Goal: Transaction & Acquisition: Purchase product/service

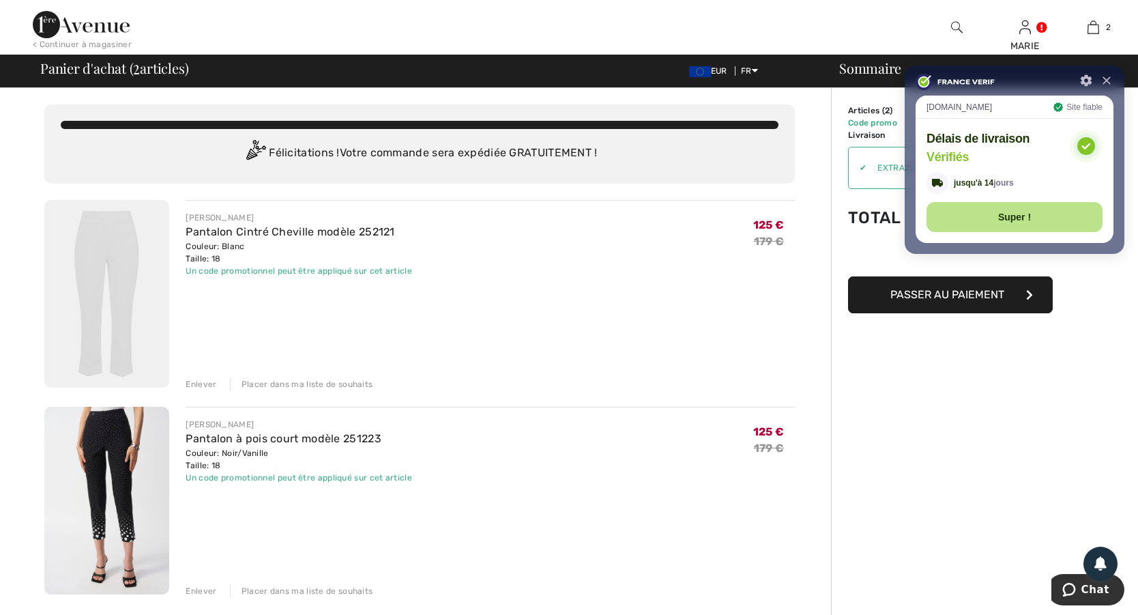
click at [105, 244] on img at bounding box center [106, 294] width 125 height 188
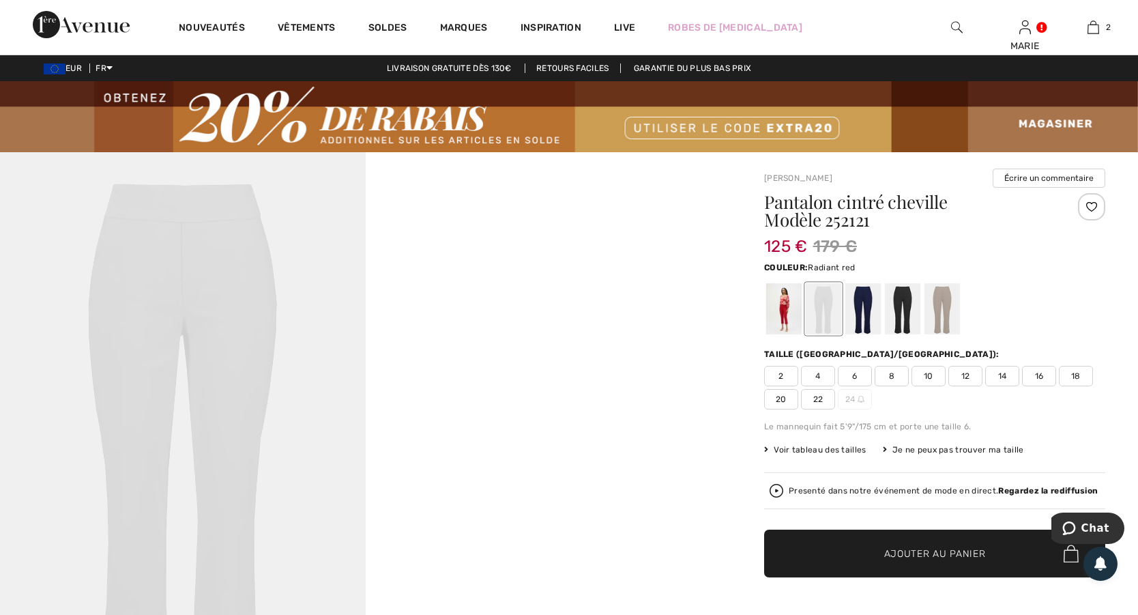
click at [787, 309] on div at bounding box center [783, 308] width 35 height 51
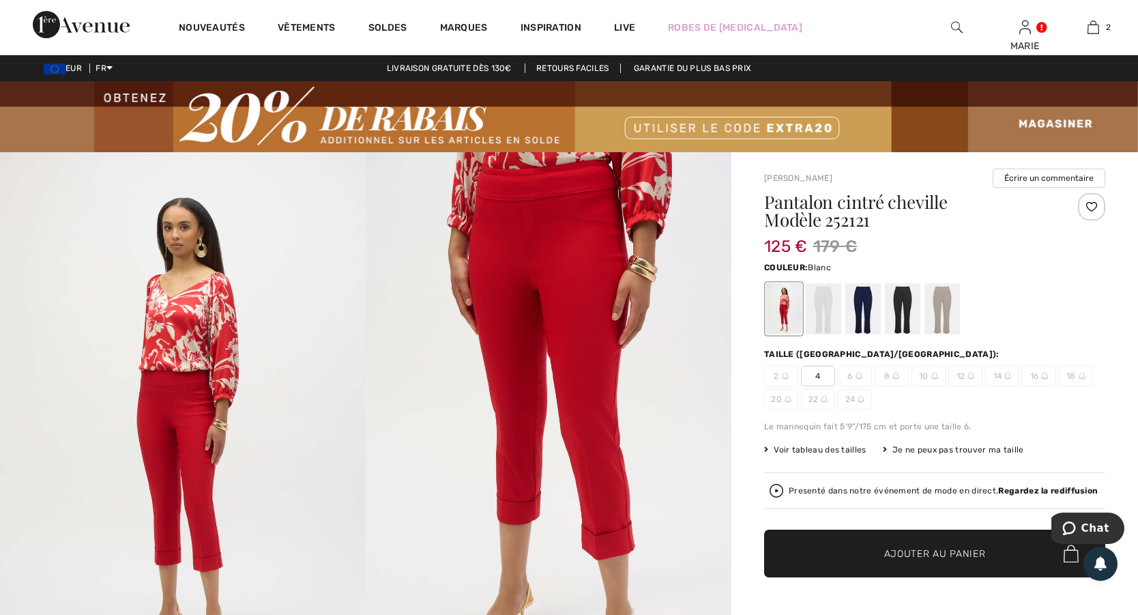
click at [820, 310] on div at bounding box center [823, 308] width 35 height 51
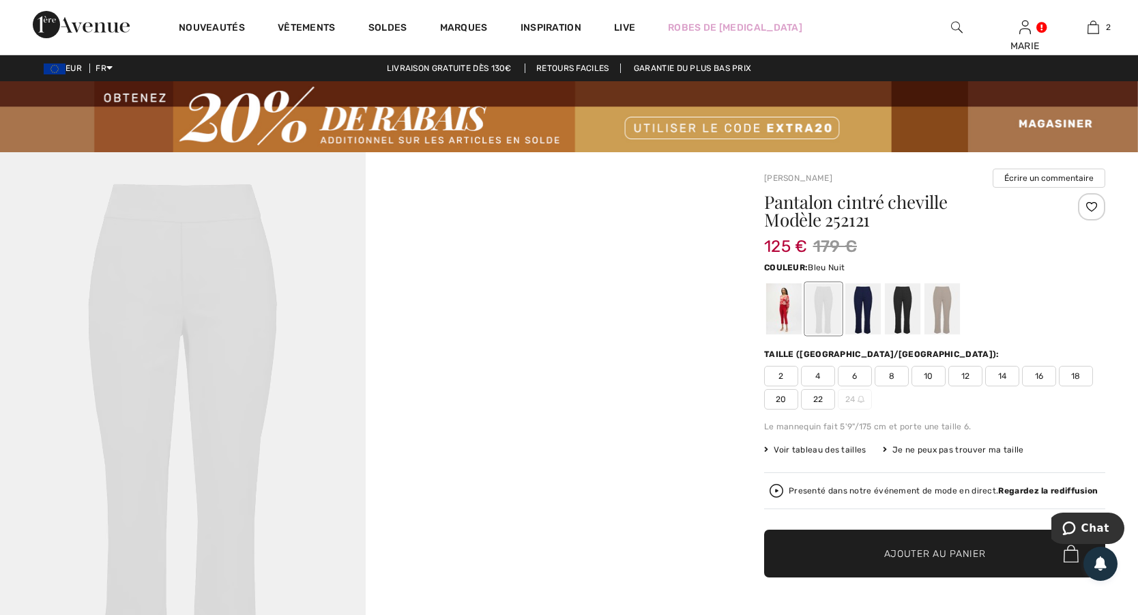
click at [862, 305] on div at bounding box center [862, 308] width 35 height 51
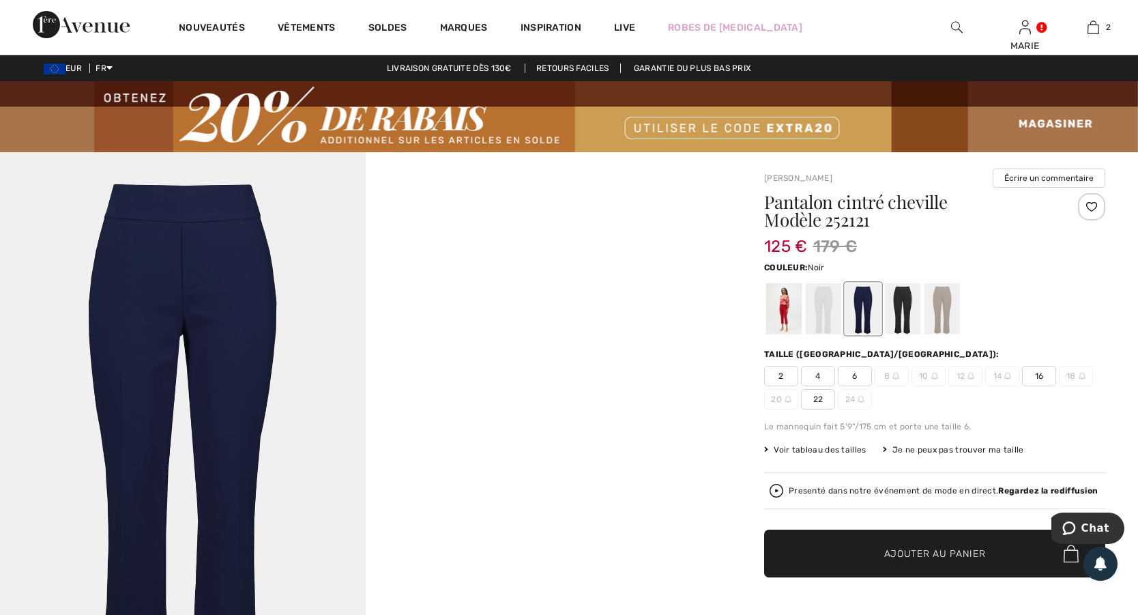
click at [901, 300] on div at bounding box center [902, 308] width 35 height 51
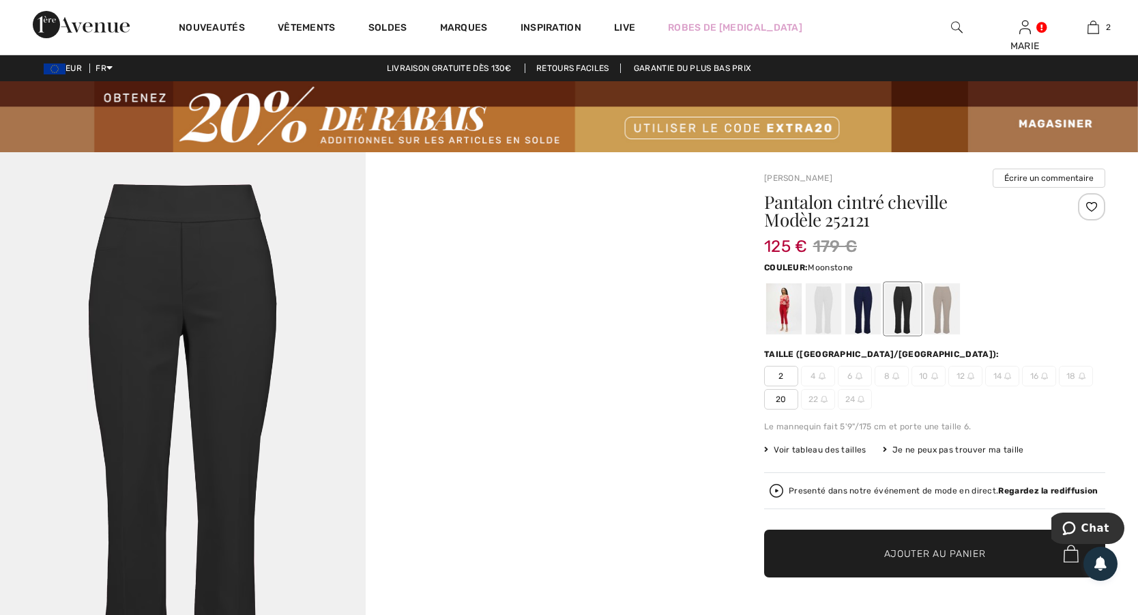
click at [940, 304] on div at bounding box center [941, 308] width 35 height 51
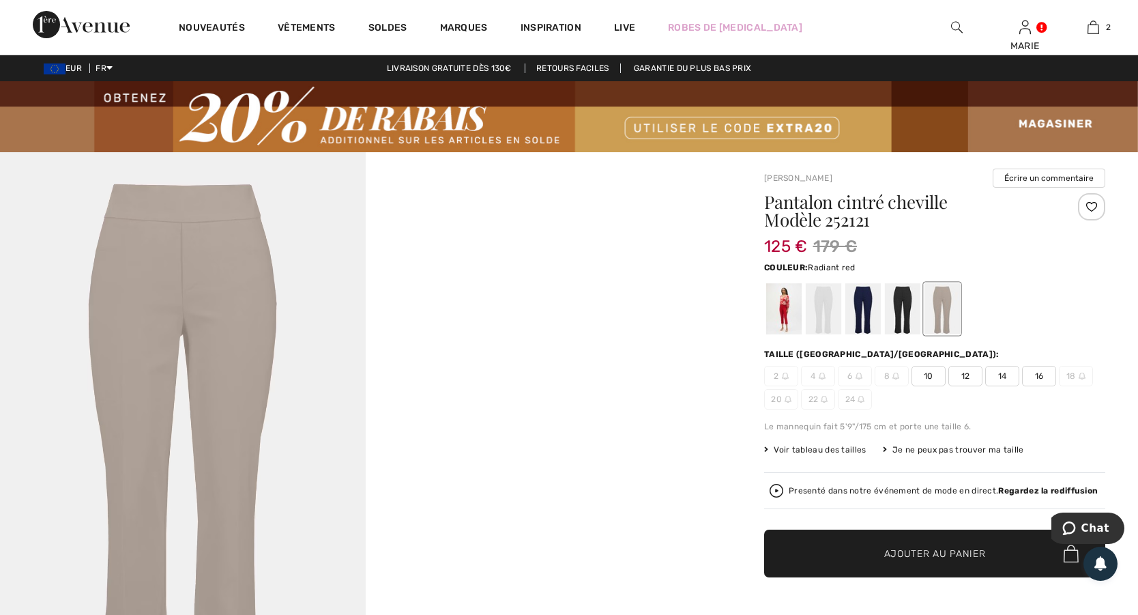
click at [791, 304] on div at bounding box center [783, 308] width 35 height 51
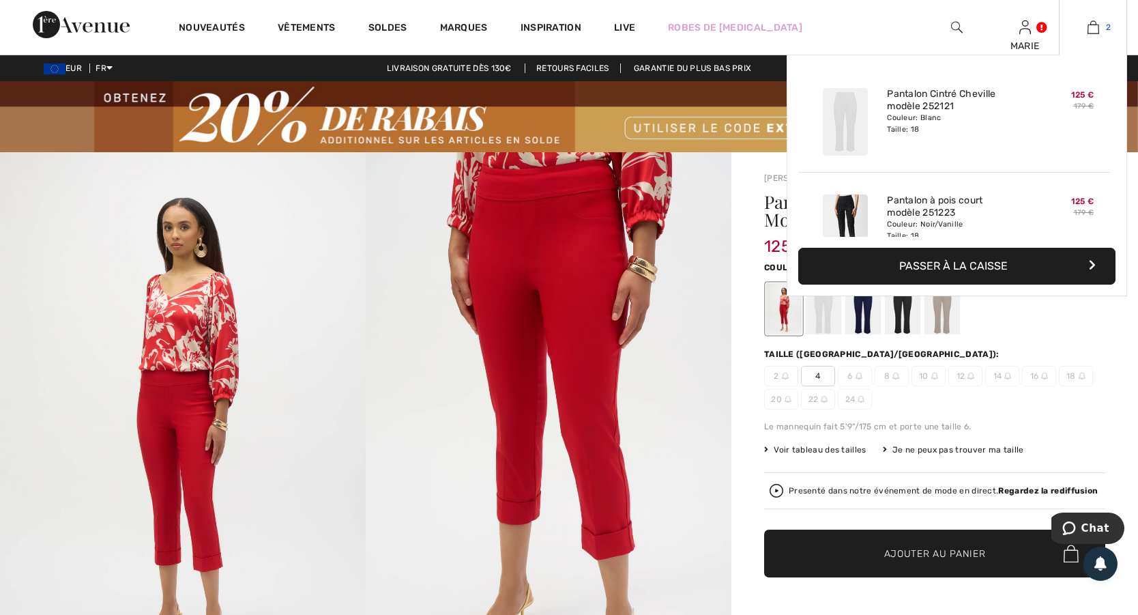
click at [1086, 27] on link "2" at bounding box center [1093, 27] width 67 height 16
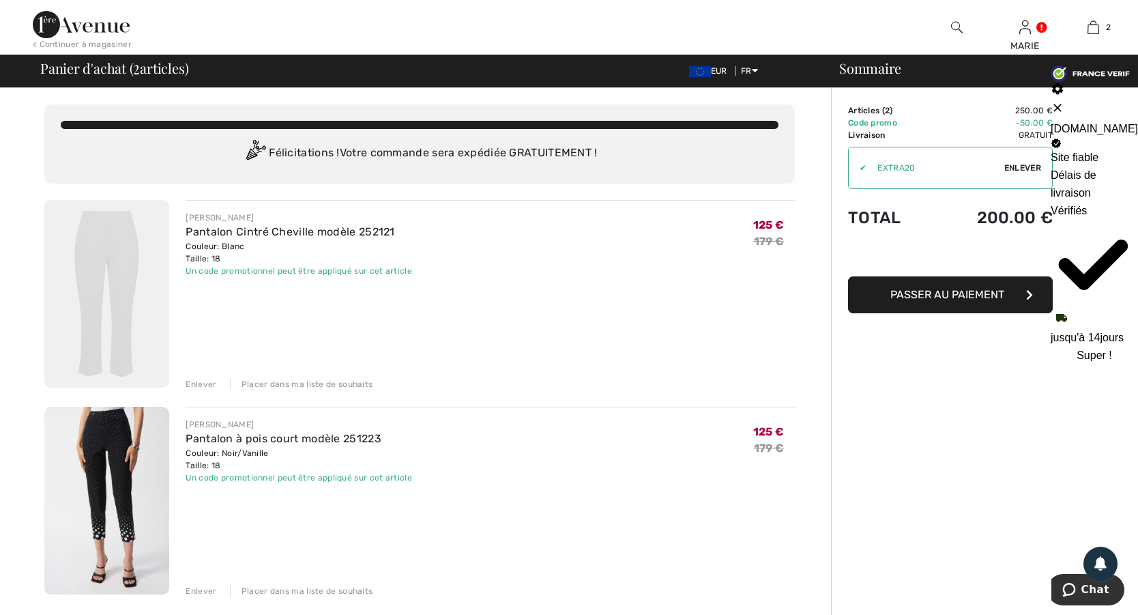
click at [193, 383] on div "Enlever" at bounding box center [201, 384] width 31 height 12
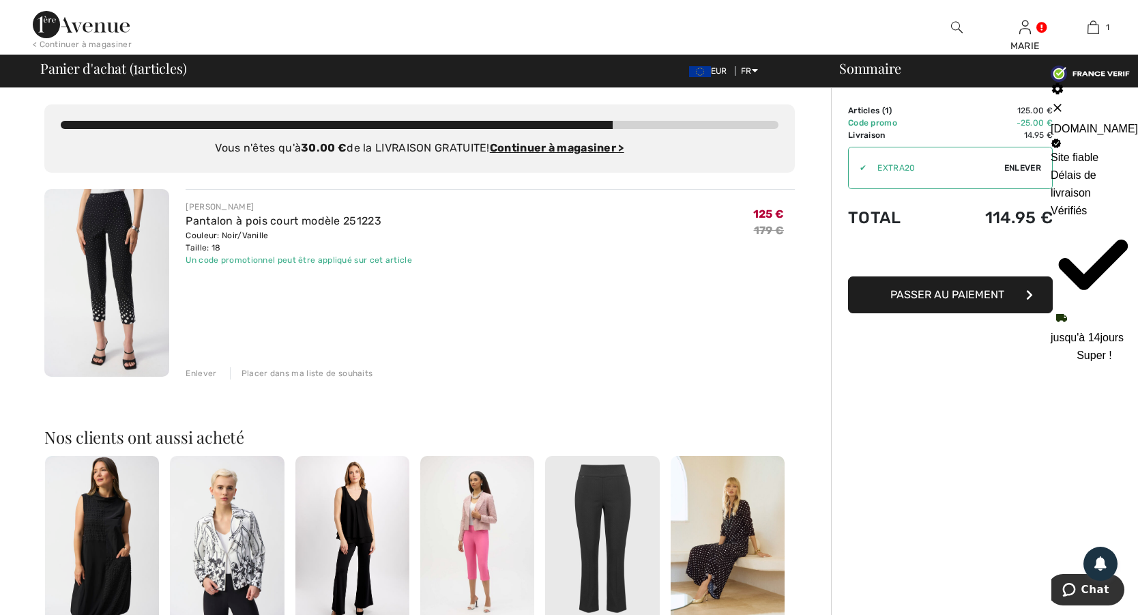
click at [1010, 470] on div "Sommaire Description Articles ( 1 ) 125.00 € Code promo -25.00 € Livraison 14.9…" at bounding box center [984, 524] width 307 height 873
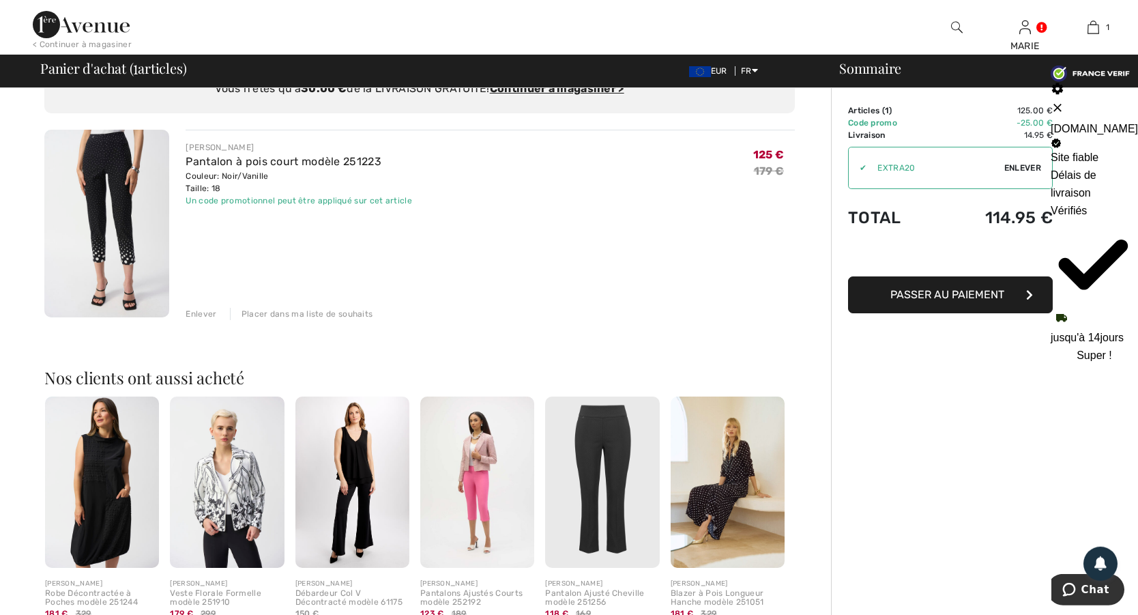
scroll to position [221, 0]
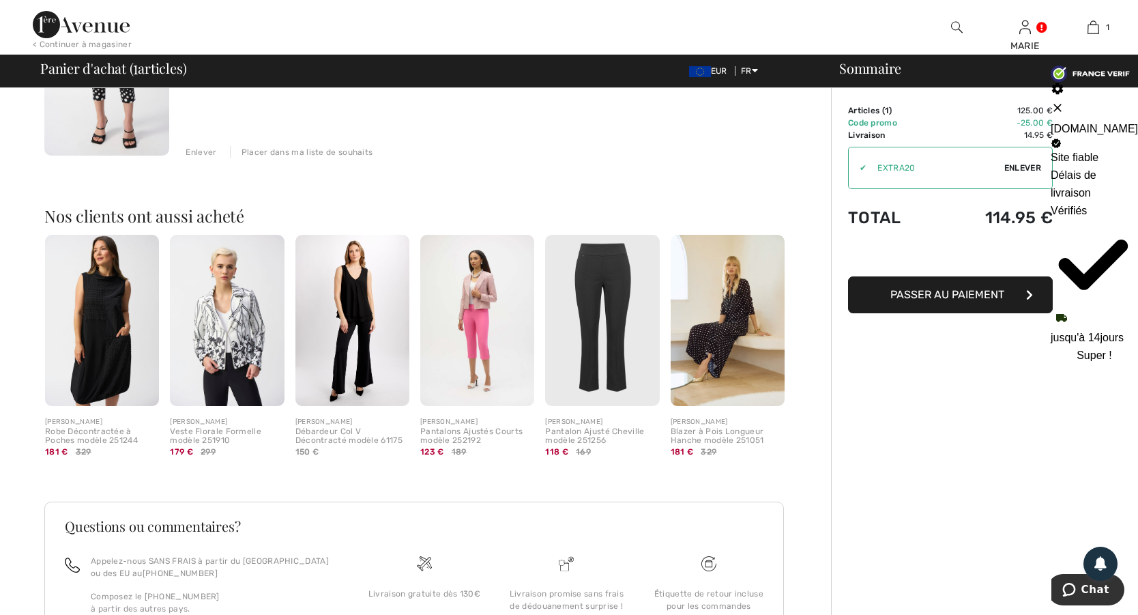
click at [1112, 101] on button at bounding box center [1094, 108] width 87 height 14
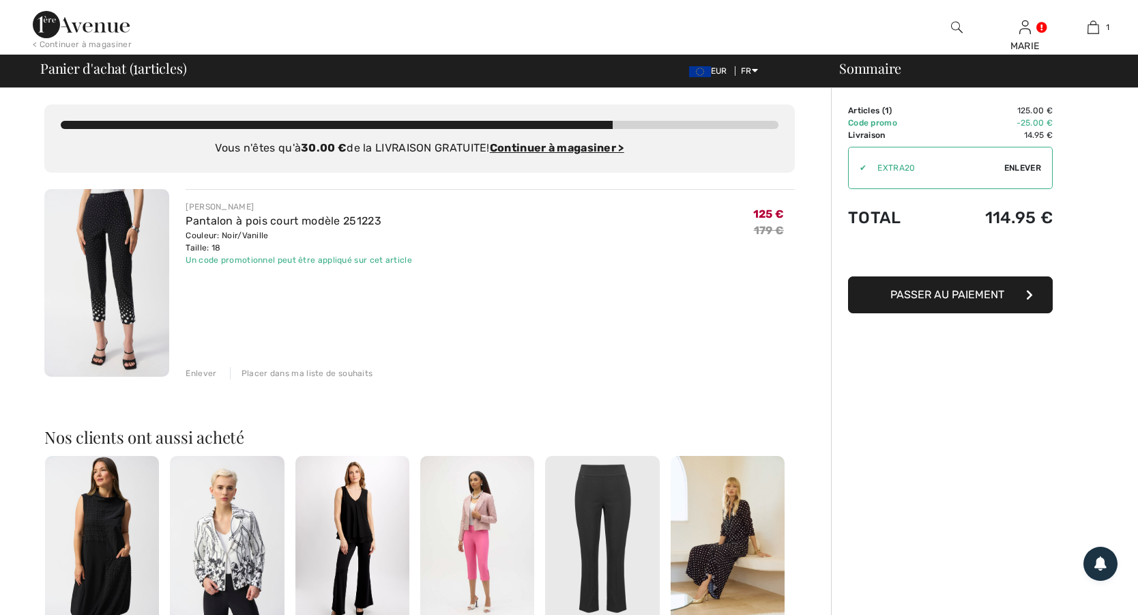
scroll to position [0, 0]
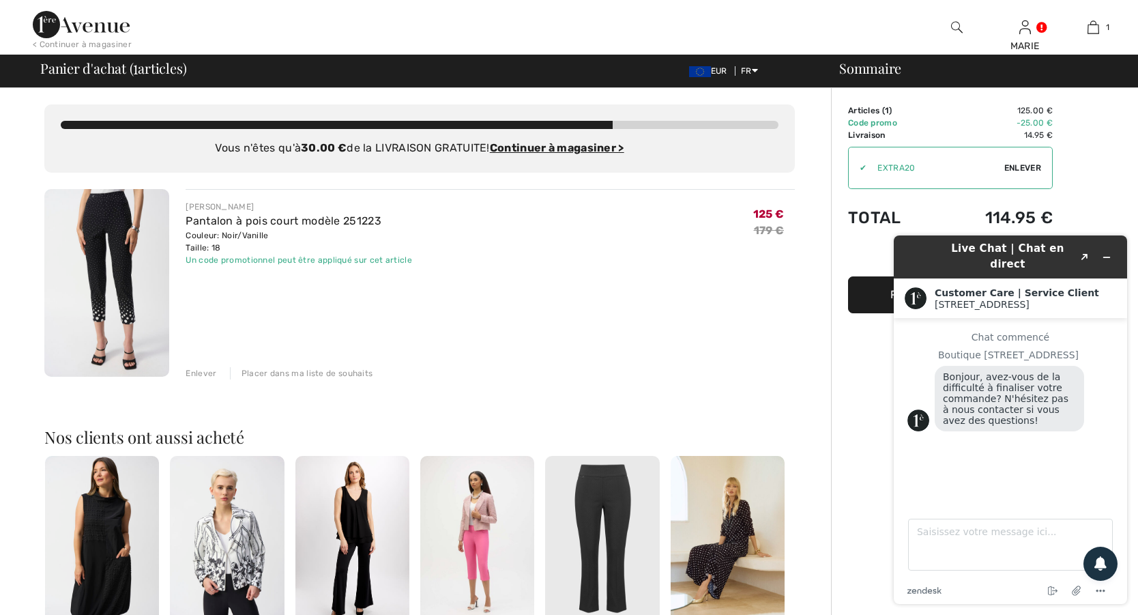
click at [102, 29] on img at bounding box center [81, 24] width 97 height 27
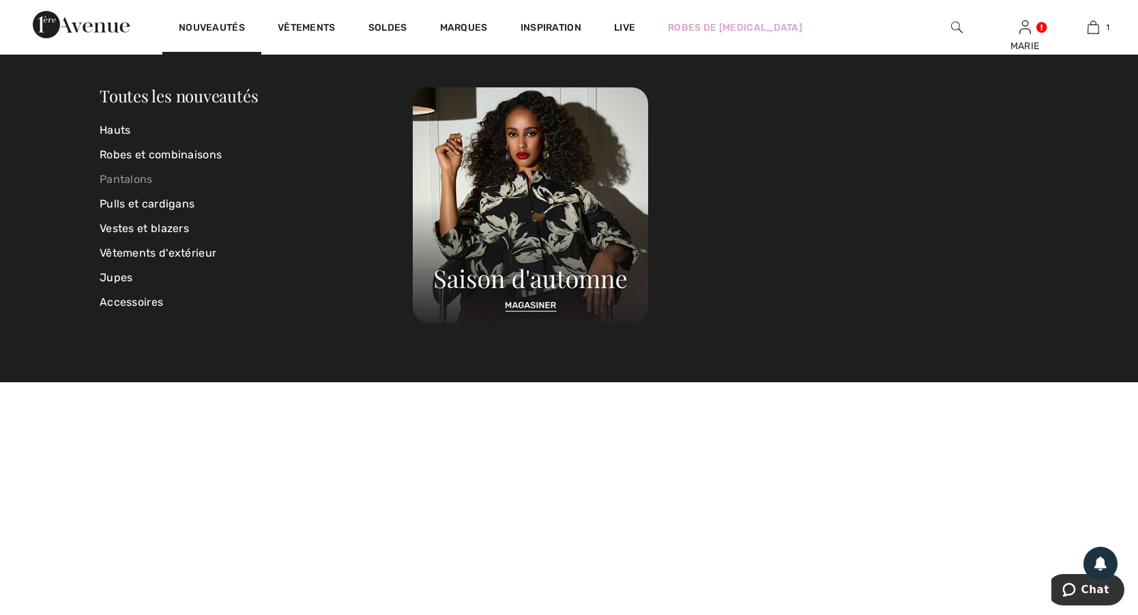
click at [140, 175] on link "Pantalons" at bounding box center [256, 179] width 313 height 25
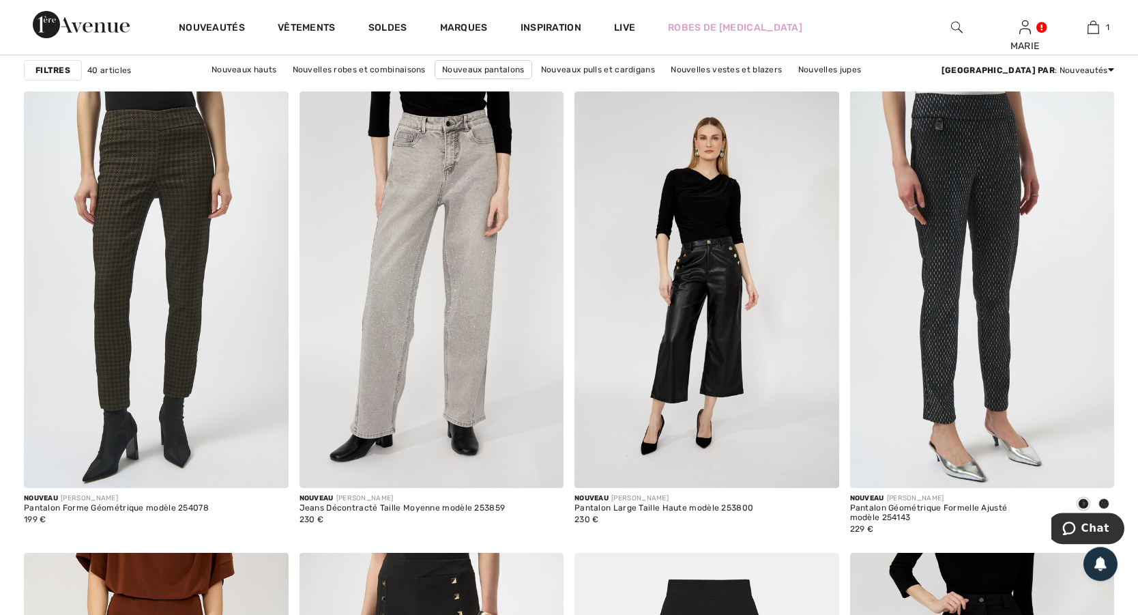
scroll to position [1105, 0]
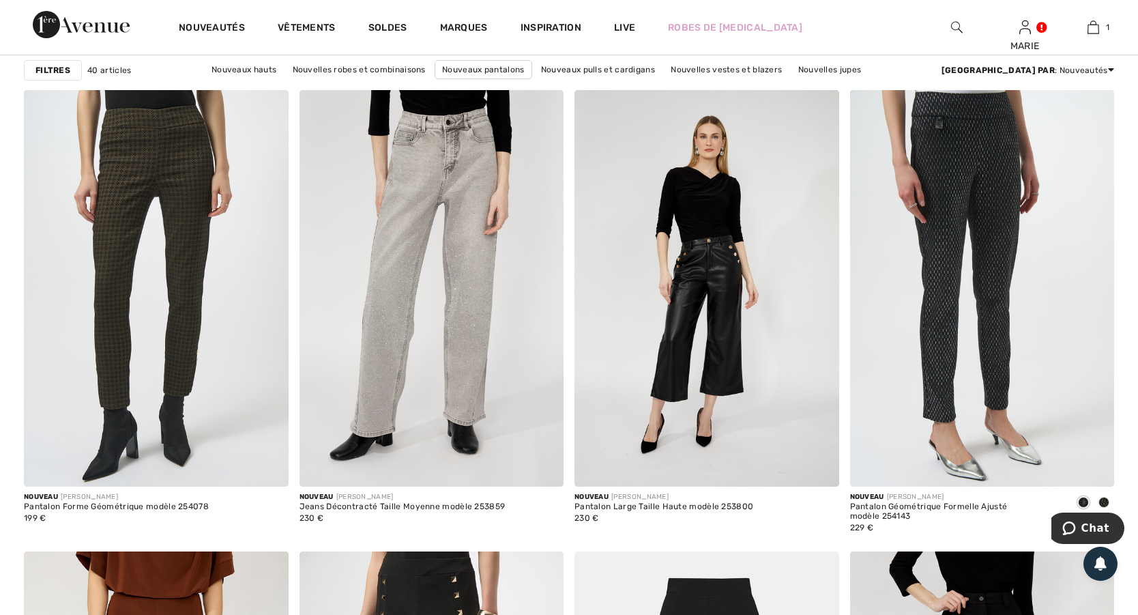
click at [65, 67] on strong "Filtres" at bounding box center [52, 70] width 35 height 12
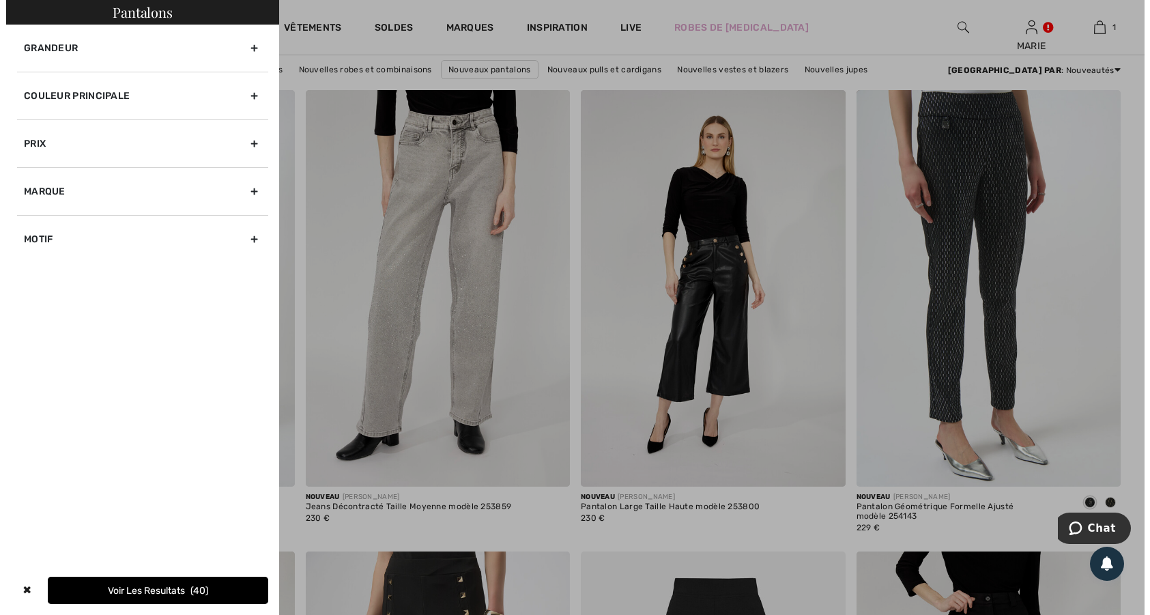
scroll to position [1114, 0]
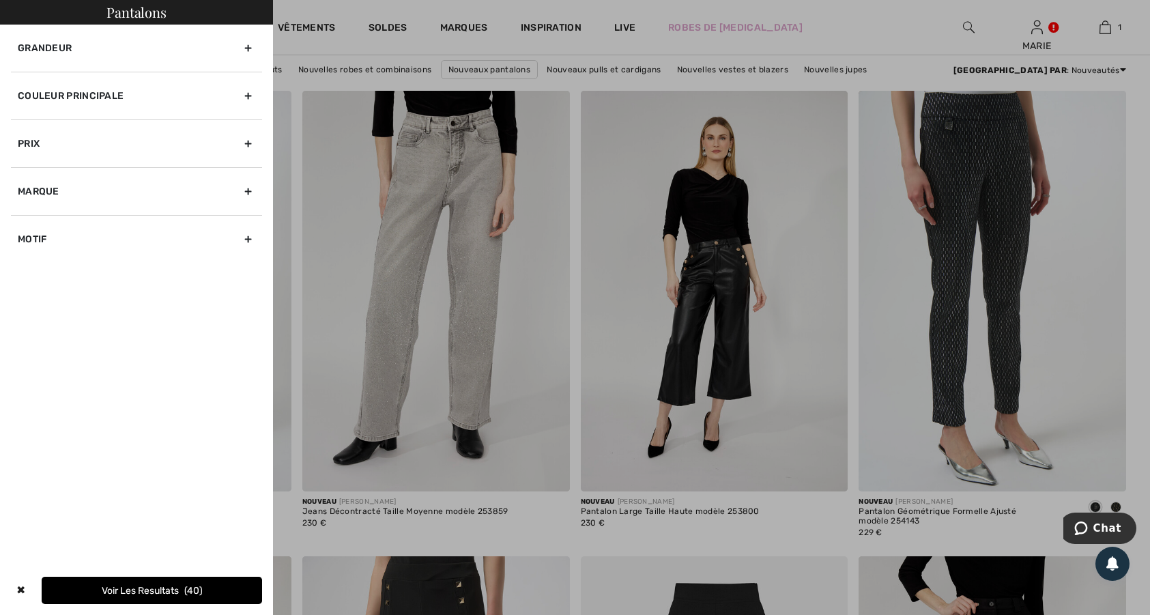
click at [245, 48] on div "Grandeur" at bounding box center [136, 48] width 251 height 47
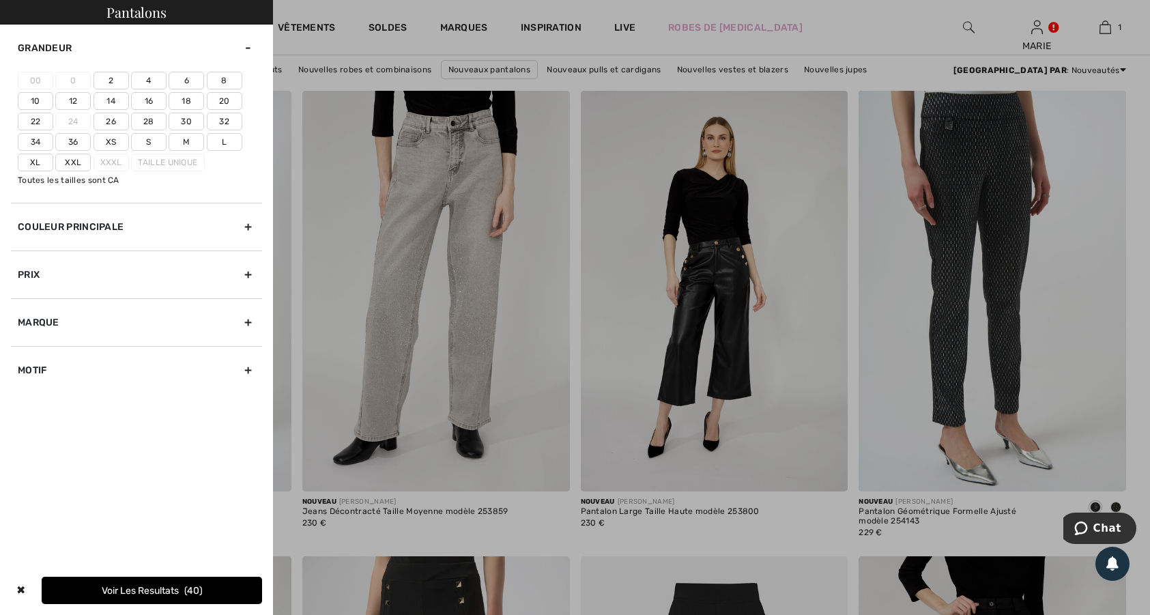
click at [188, 96] on label "18" at bounding box center [186, 101] width 35 height 18
click at [0, 0] on input"] "18" at bounding box center [0, 0] width 0 height 0
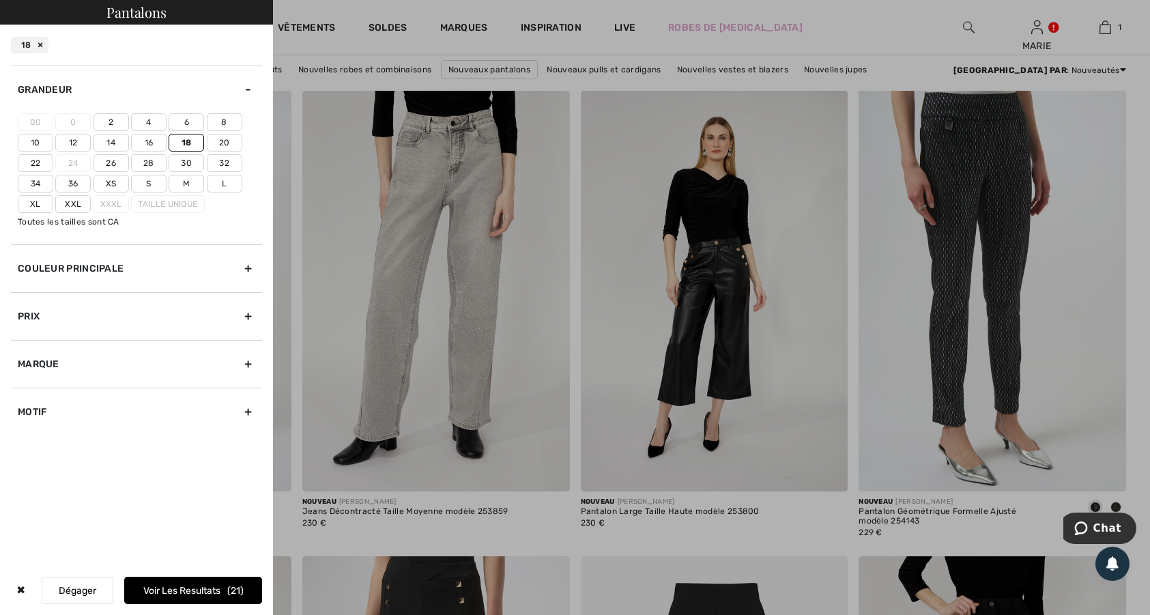
click at [34, 199] on label "Xl" at bounding box center [35, 204] width 35 height 18
click at [0, 0] on input"] "Xl" at bounding box center [0, 0] width 0 height 0
drag, startPoint x: 173, startPoint y: 589, endPoint x: 182, endPoint y: 587, distance: 9.3
click at [174, 588] on button "Voir les resultats 32" at bounding box center [193, 590] width 138 height 27
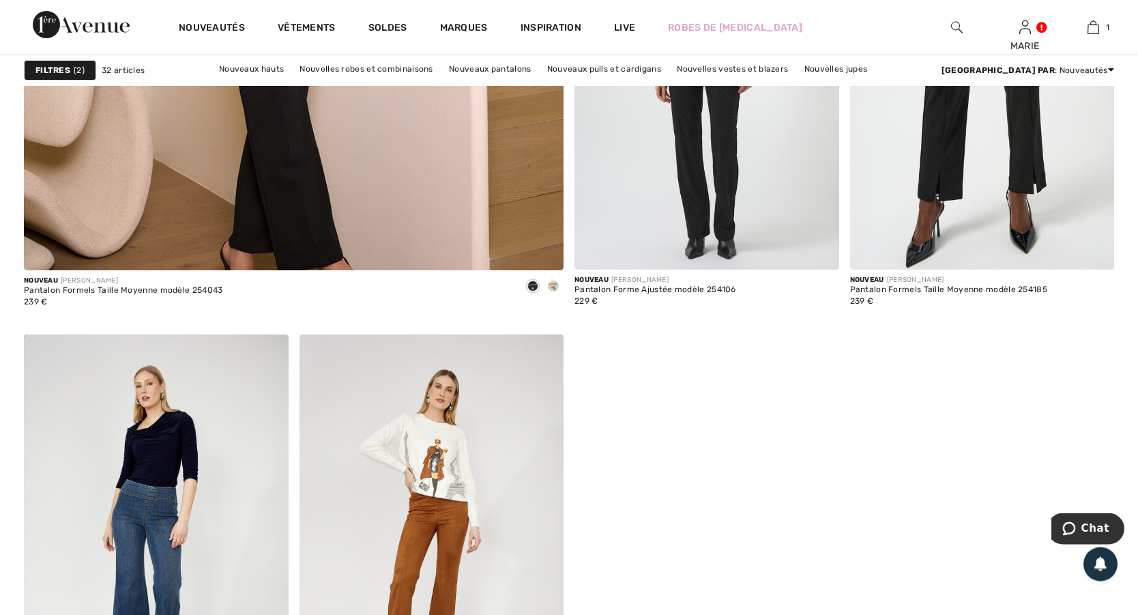
scroll to position [4421, 0]
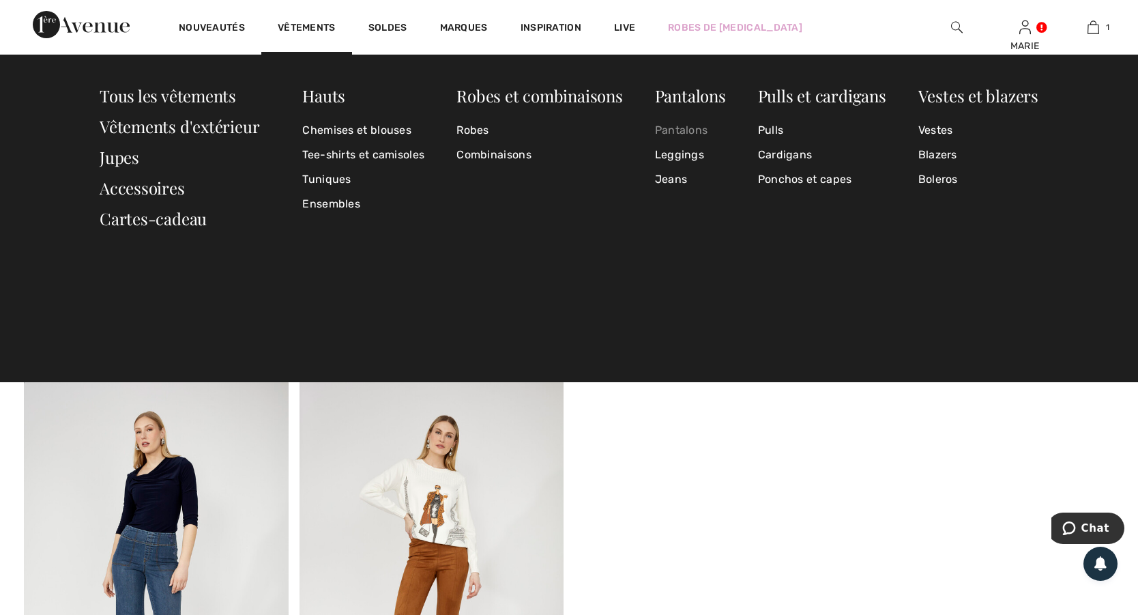
click at [689, 127] on link "Pantalons" at bounding box center [690, 130] width 71 height 25
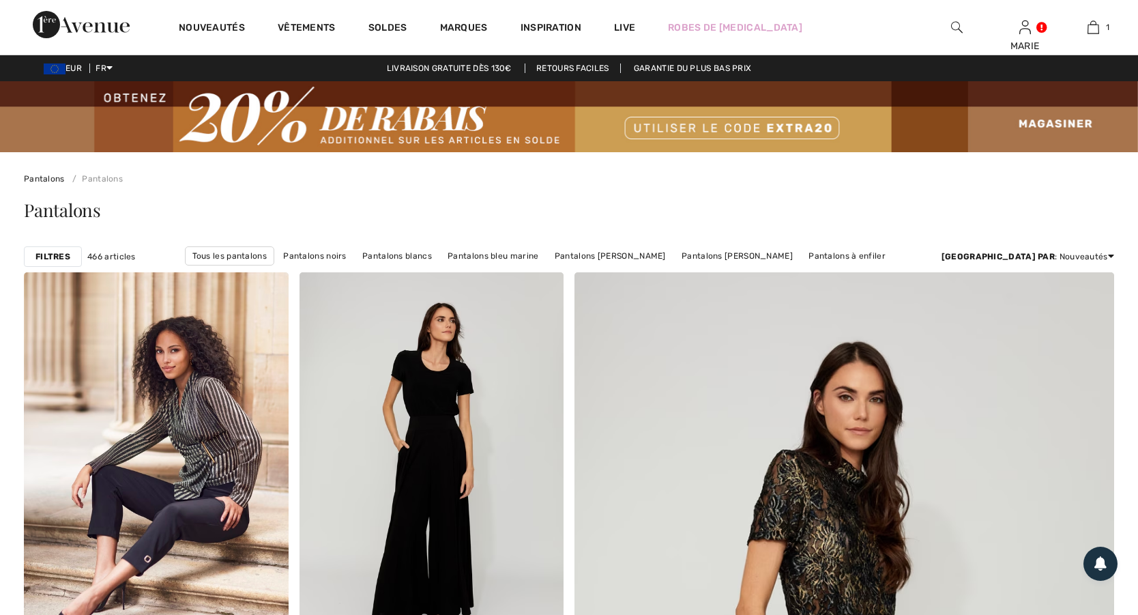
click at [61, 253] on strong "Filtres" at bounding box center [52, 256] width 35 height 12
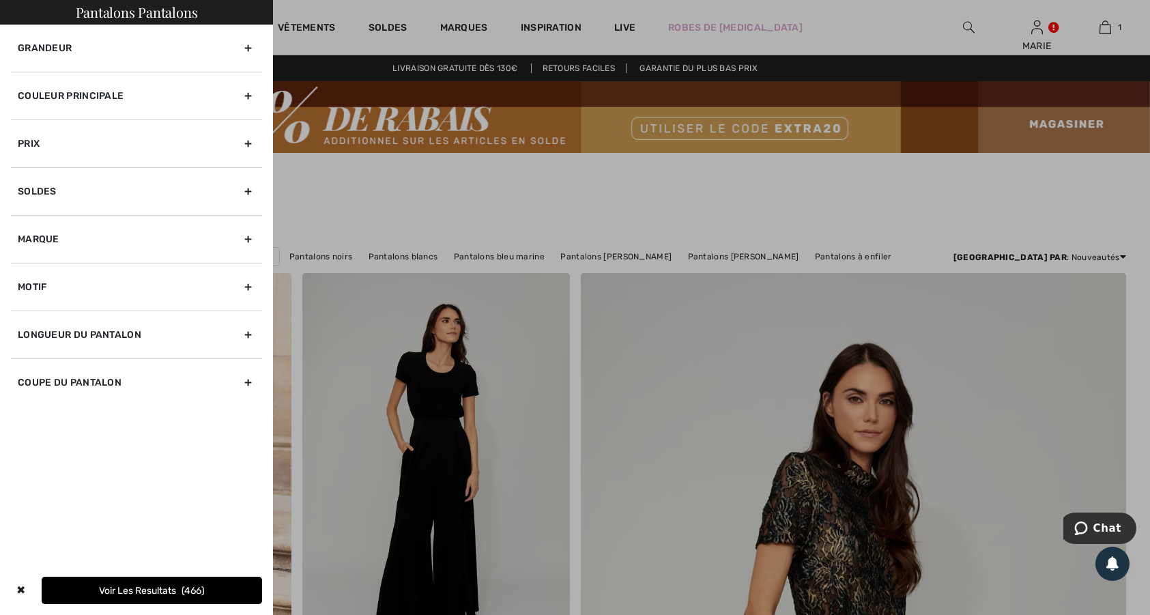
click at [246, 48] on div "Grandeur" at bounding box center [136, 48] width 251 height 47
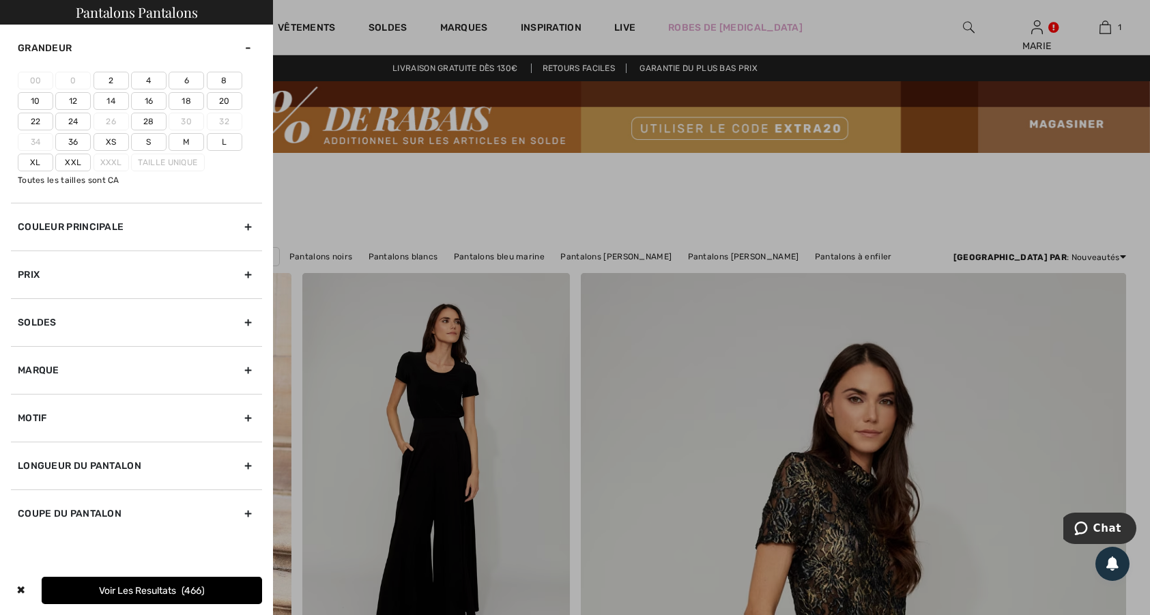
click at [188, 99] on label "18" at bounding box center [186, 101] width 35 height 18
click at [0, 0] on input"] "18" at bounding box center [0, 0] width 0 height 0
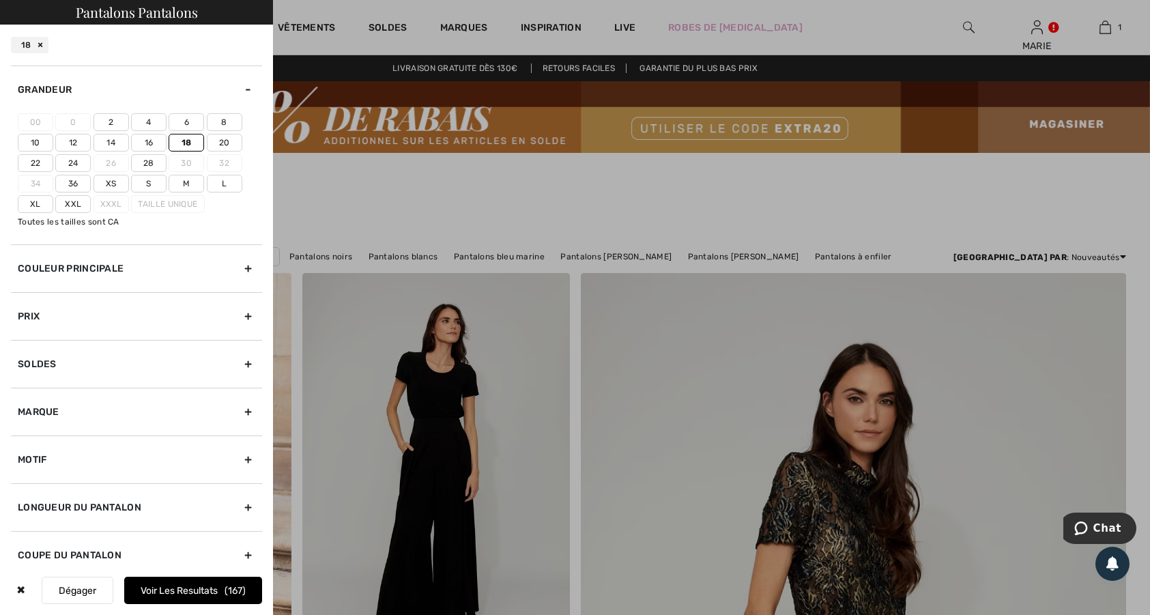
click at [26, 205] on label "Xl" at bounding box center [35, 204] width 35 height 18
click at [0, 0] on input"] "Xl" at bounding box center [0, 0] width 0 height 0
drag, startPoint x: 178, startPoint y: 587, endPoint x: 186, endPoint y: 586, distance: 8.3
click at [181, 587] on button "Voir les resultats 210" at bounding box center [193, 590] width 138 height 27
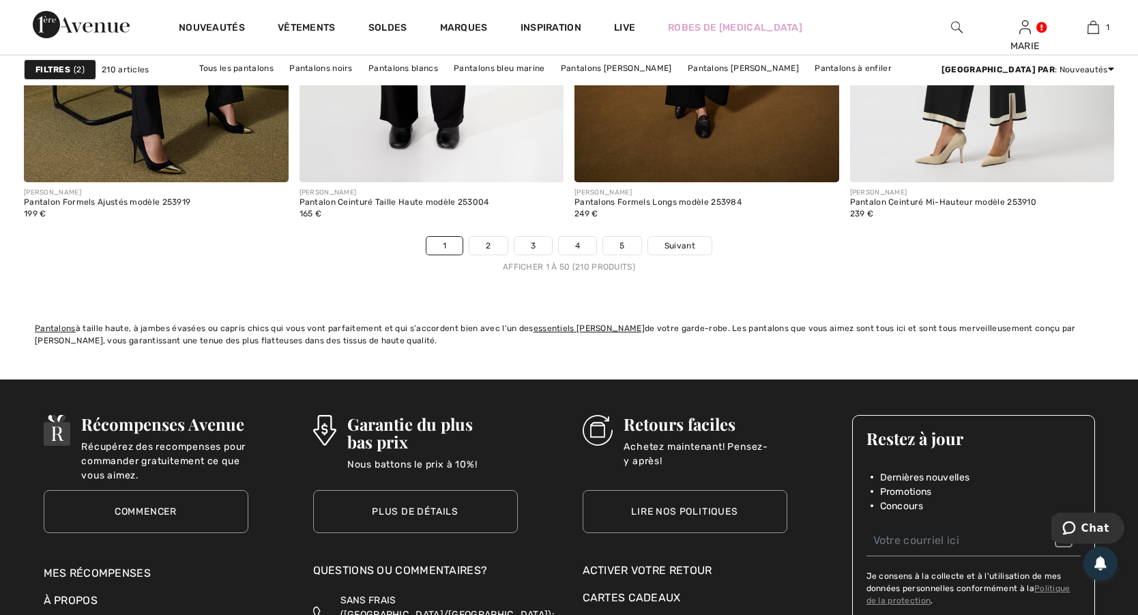
scroll to position [7074, 0]
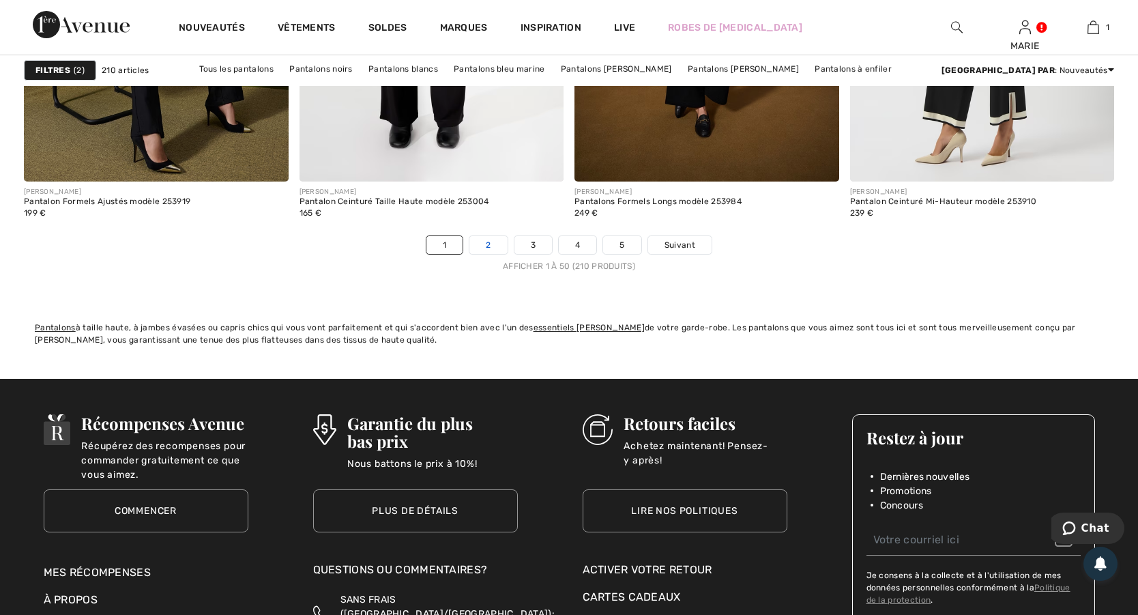
click at [493, 247] on link "2" at bounding box center [488, 245] width 38 height 18
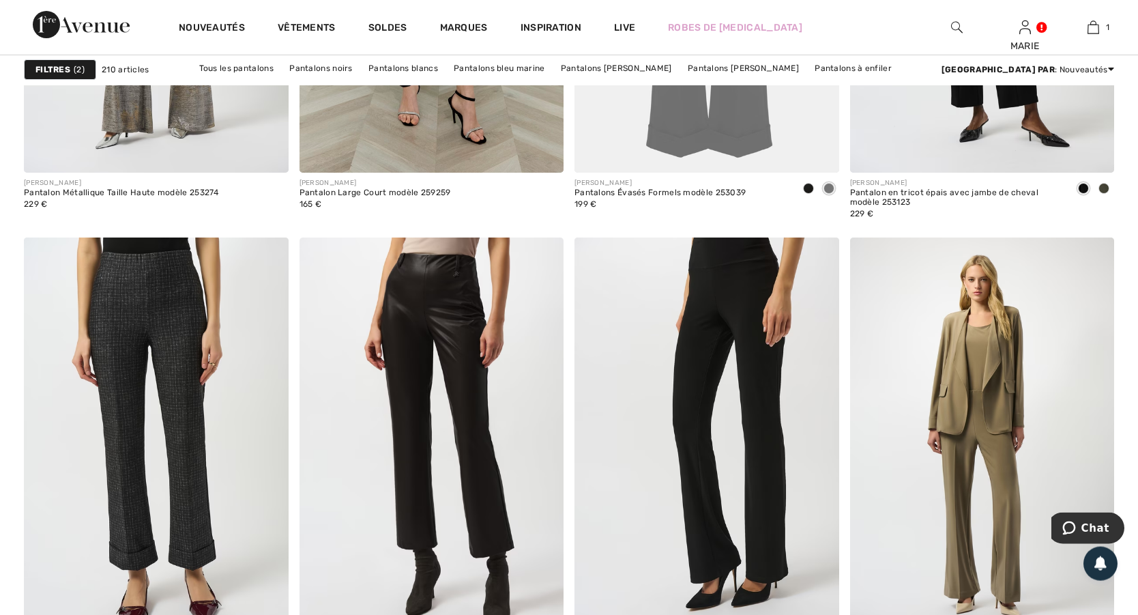
scroll to position [1547, 0]
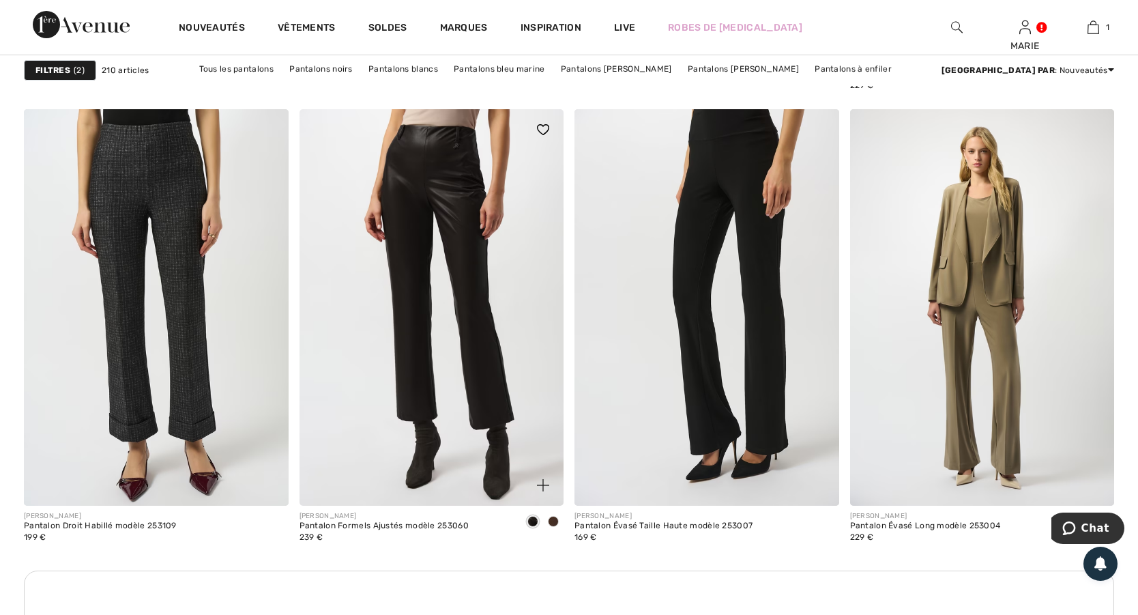
click at [478, 206] on img at bounding box center [432, 307] width 265 height 396
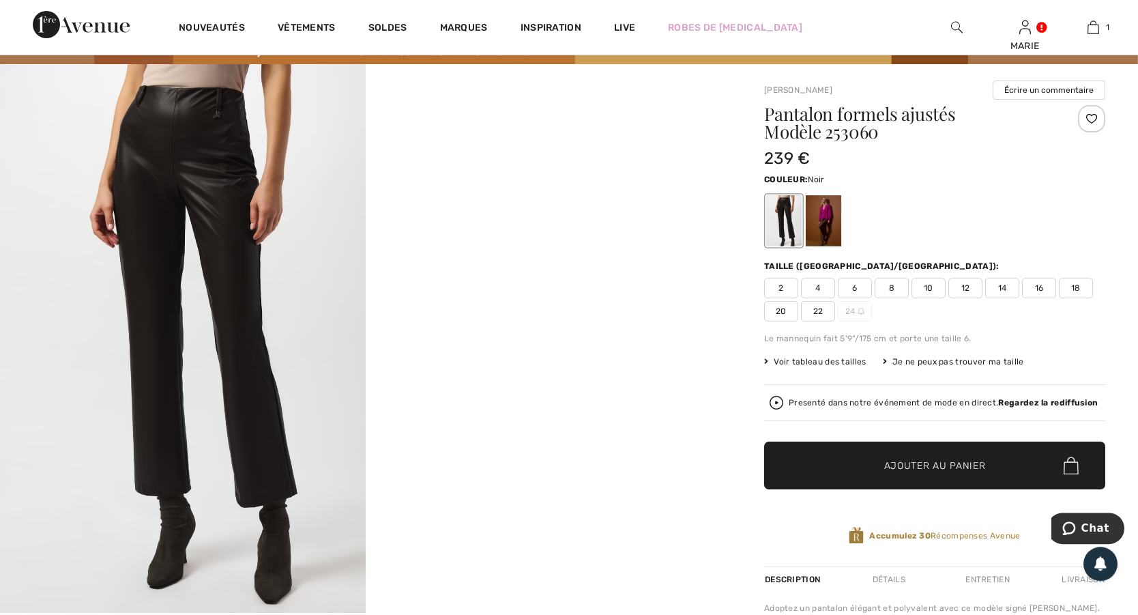
scroll to position [74, 0]
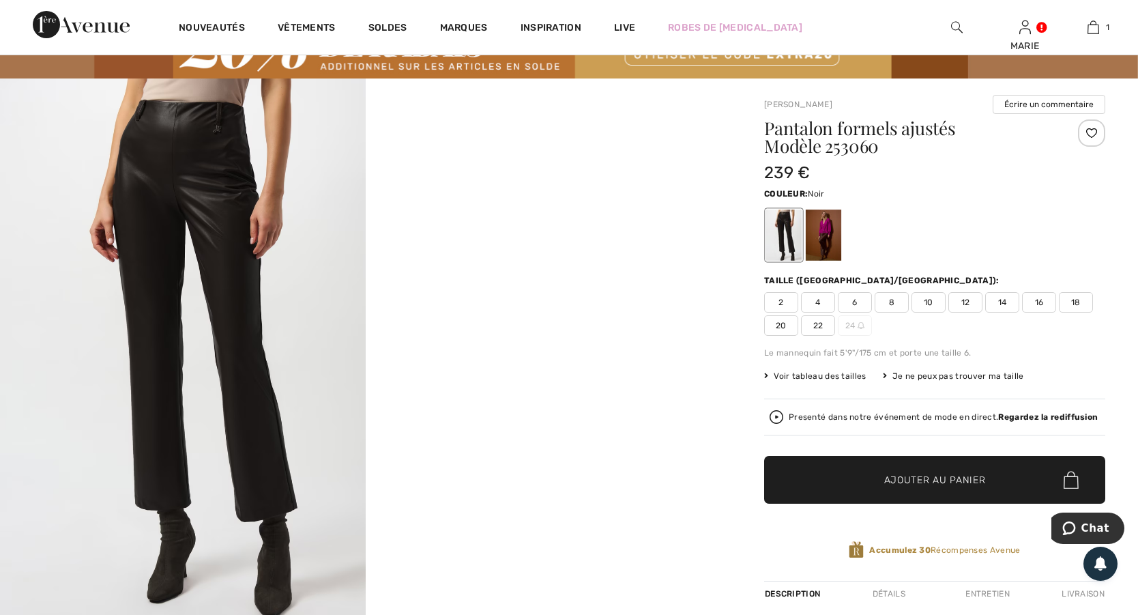
click at [1071, 300] on span "18" at bounding box center [1076, 302] width 34 height 20
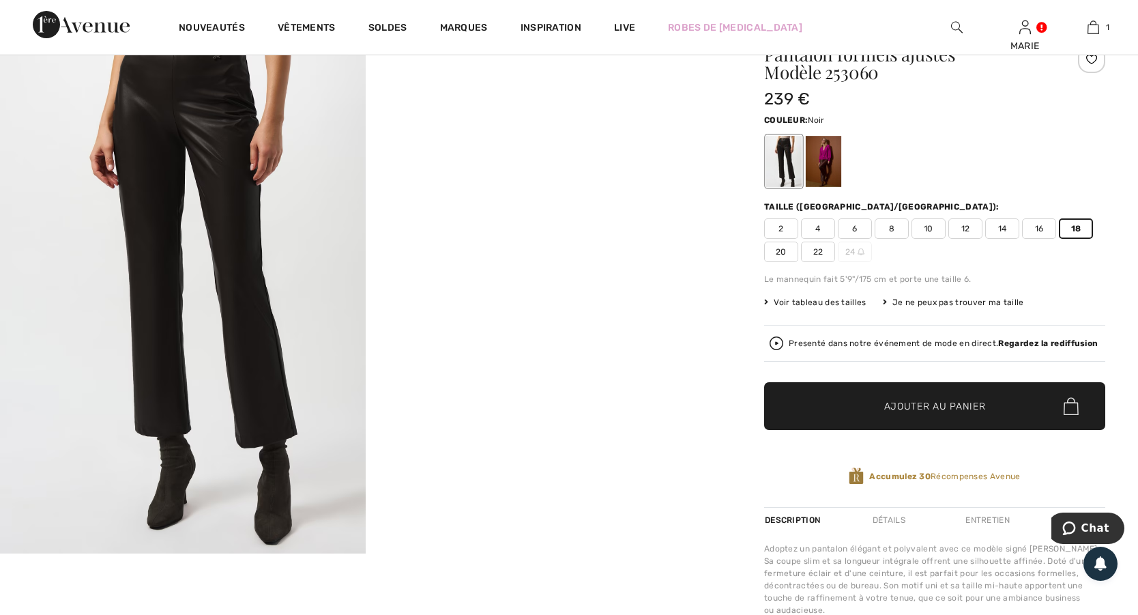
scroll to position [0, 0]
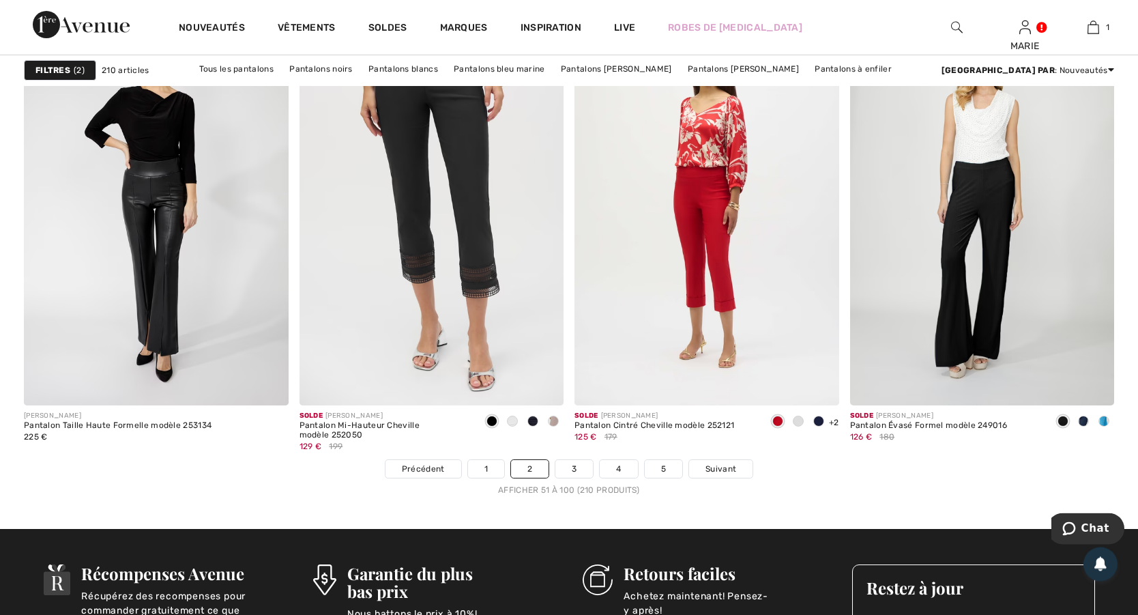
scroll to position [6853, 0]
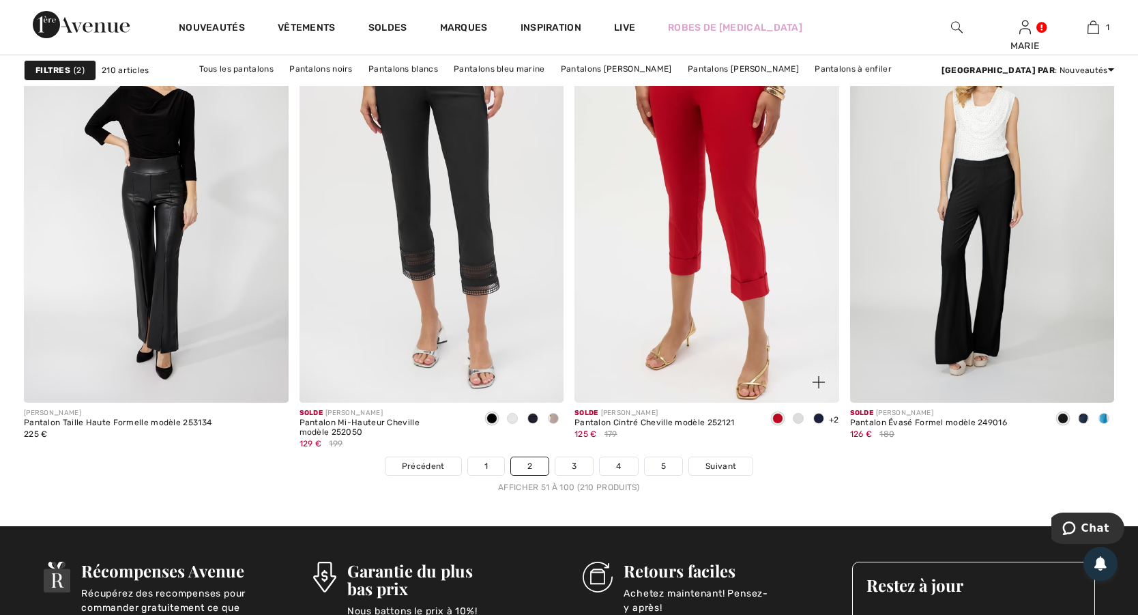
click at [726, 287] on img at bounding box center [706, 204] width 265 height 396
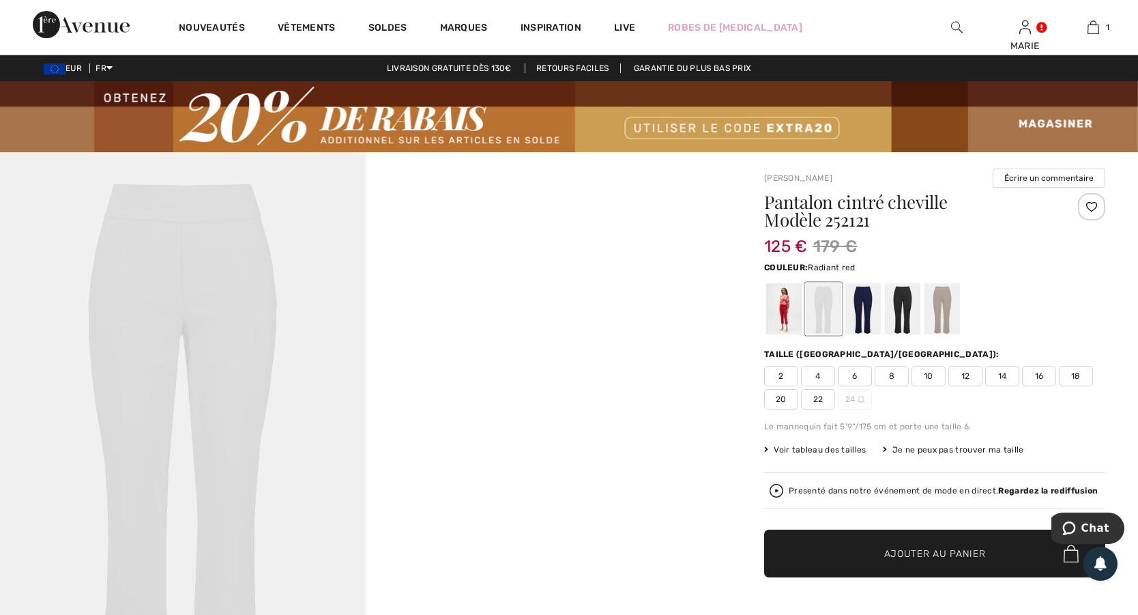
click at [787, 312] on div at bounding box center [783, 308] width 35 height 51
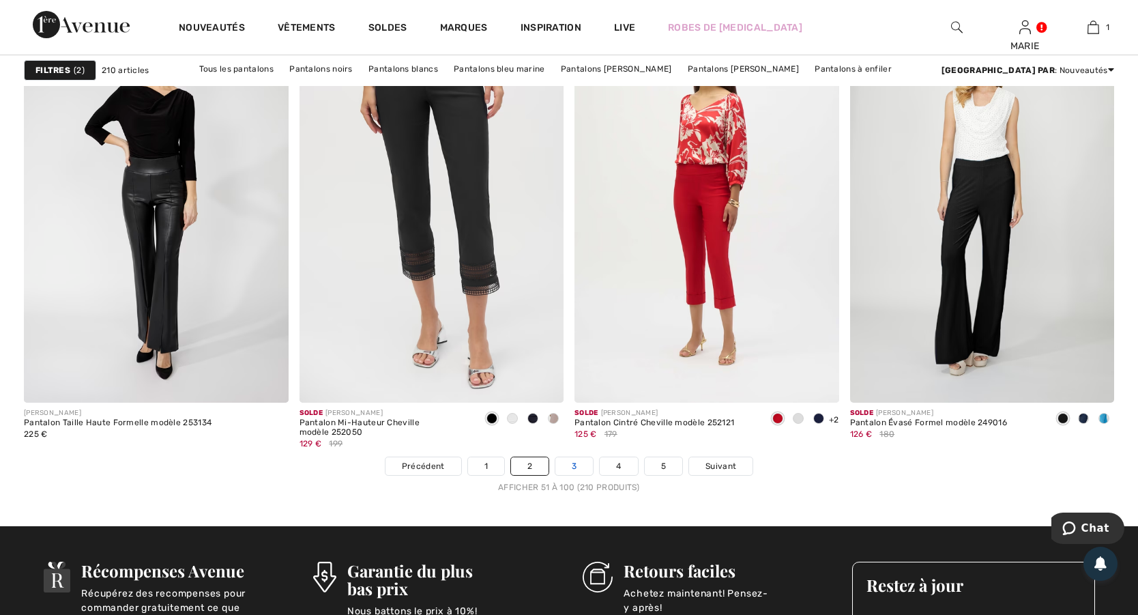
click at [570, 467] on link "3" at bounding box center [574, 466] width 38 height 18
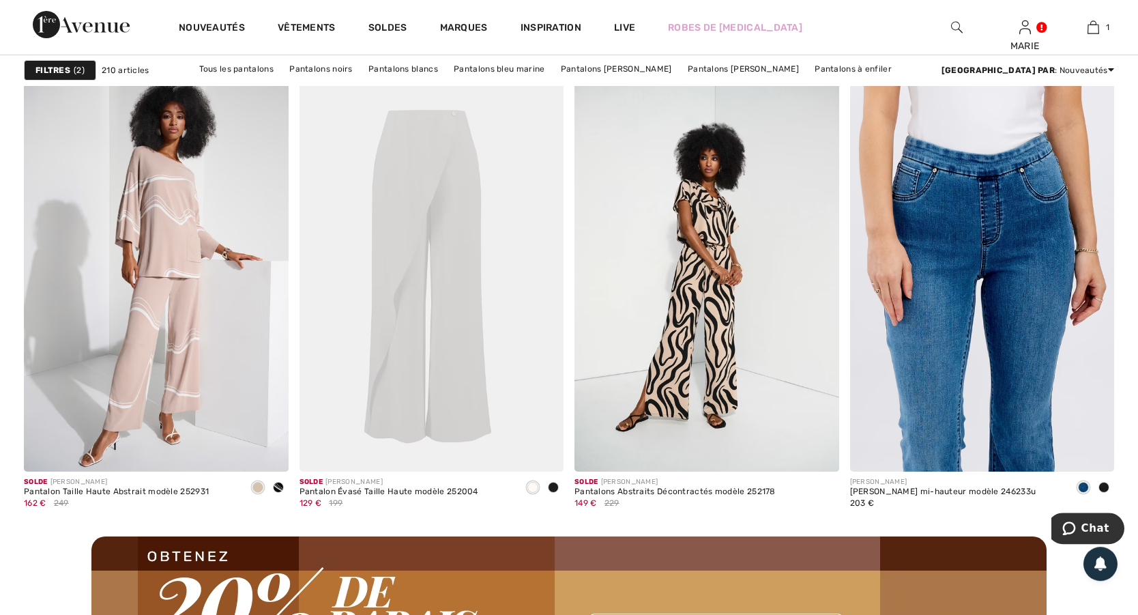
scroll to position [3168, 0]
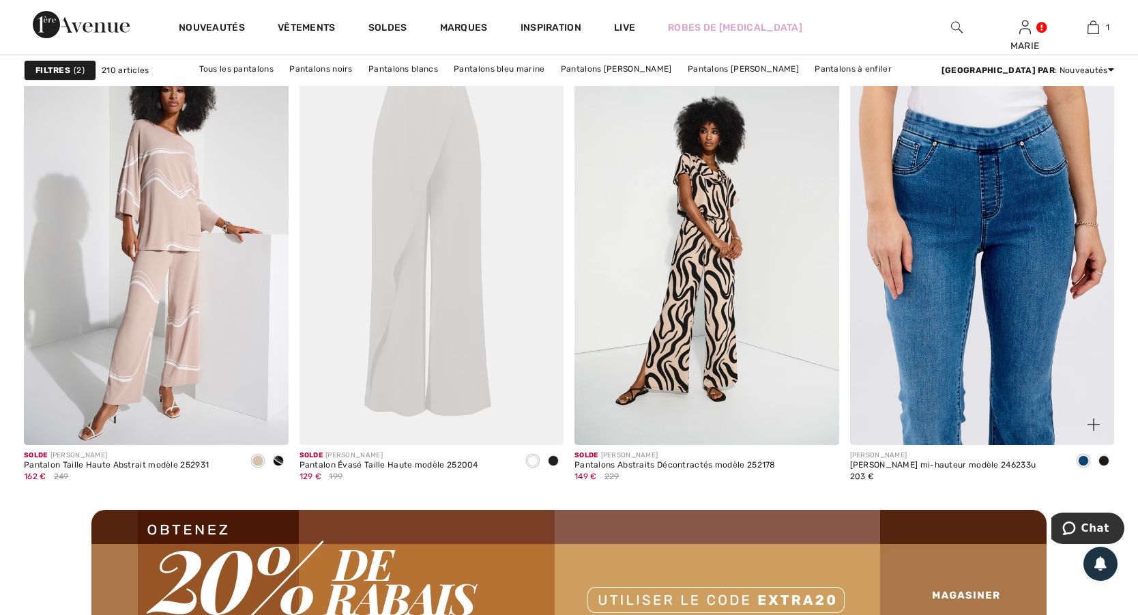
click at [1032, 274] on img at bounding box center [982, 246] width 265 height 396
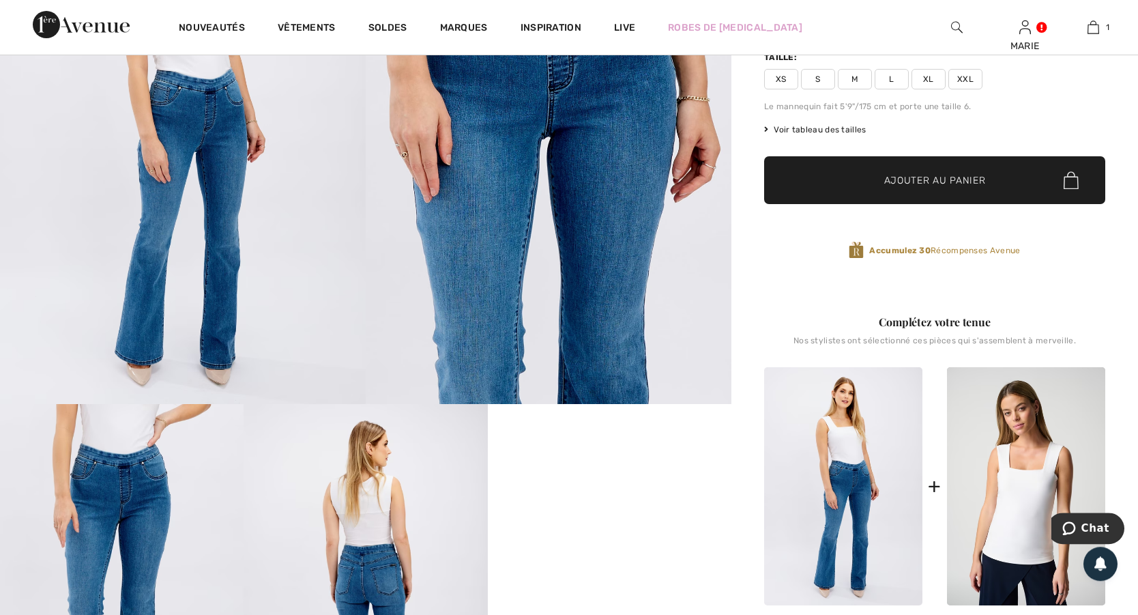
scroll to position [74, 0]
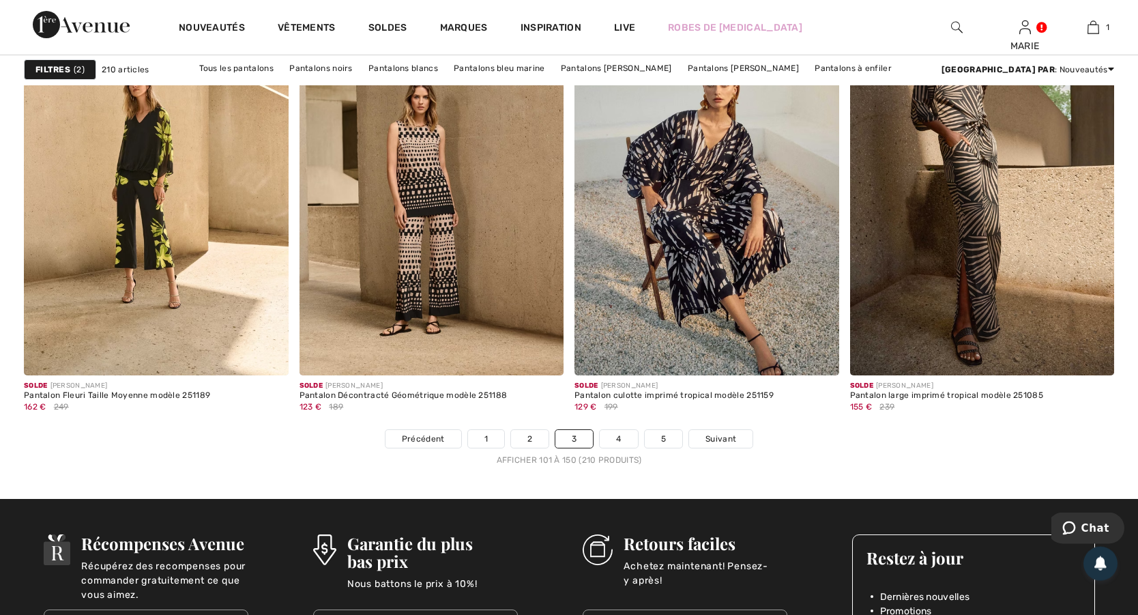
scroll to position [7074, 0]
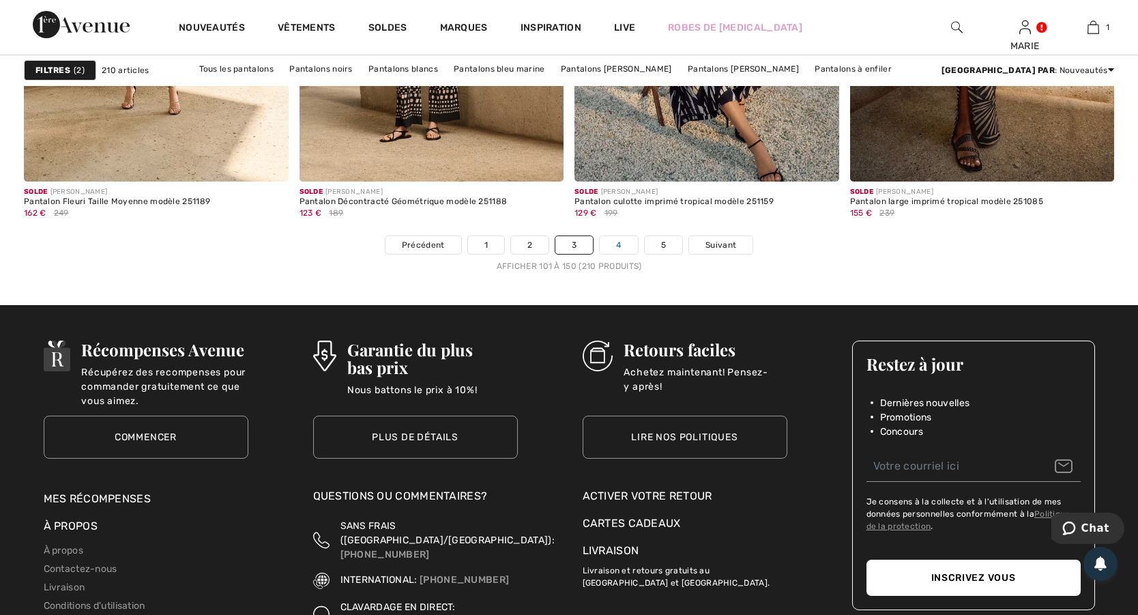
click at [624, 244] on link "4" at bounding box center [619, 245] width 38 height 18
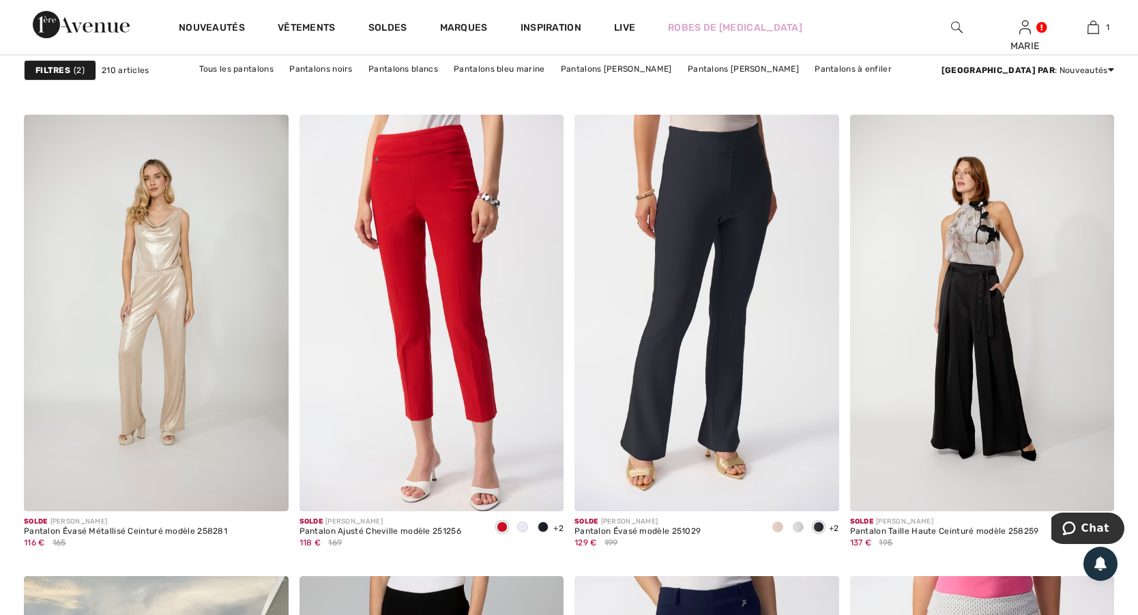
scroll to position [1105, 0]
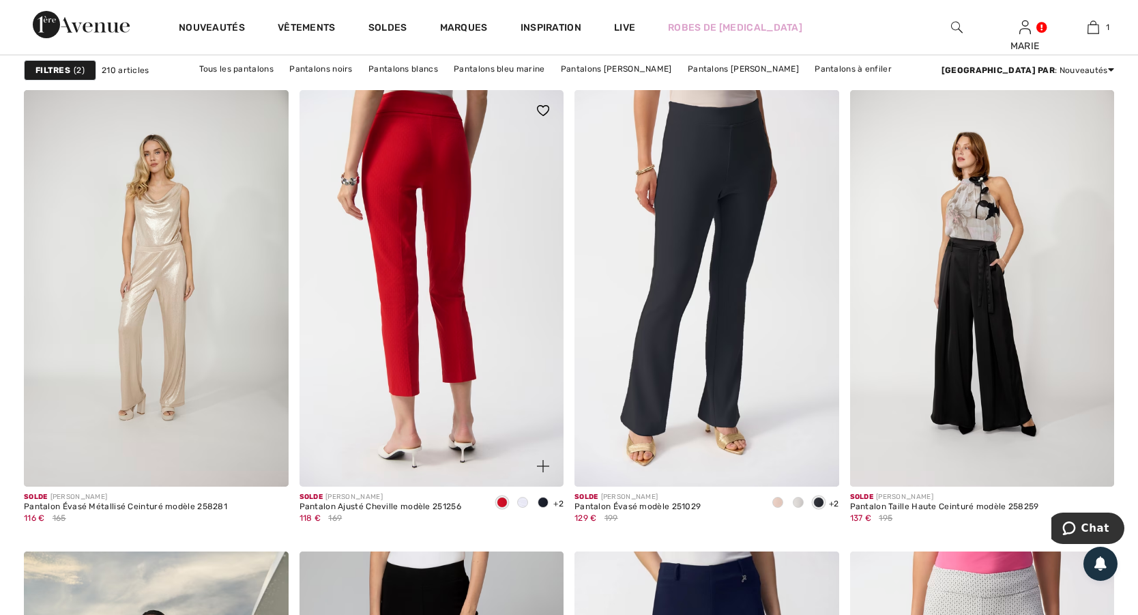
click at [431, 230] on img at bounding box center [432, 288] width 265 height 396
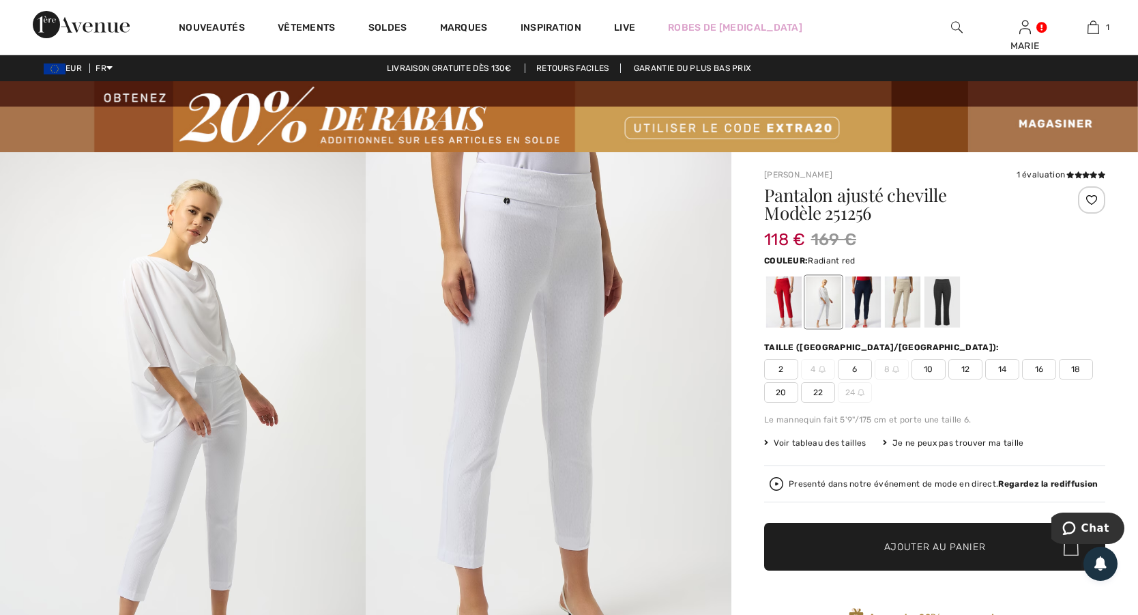
click at [785, 309] on div at bounding box center [783, 301] width 35 height 51
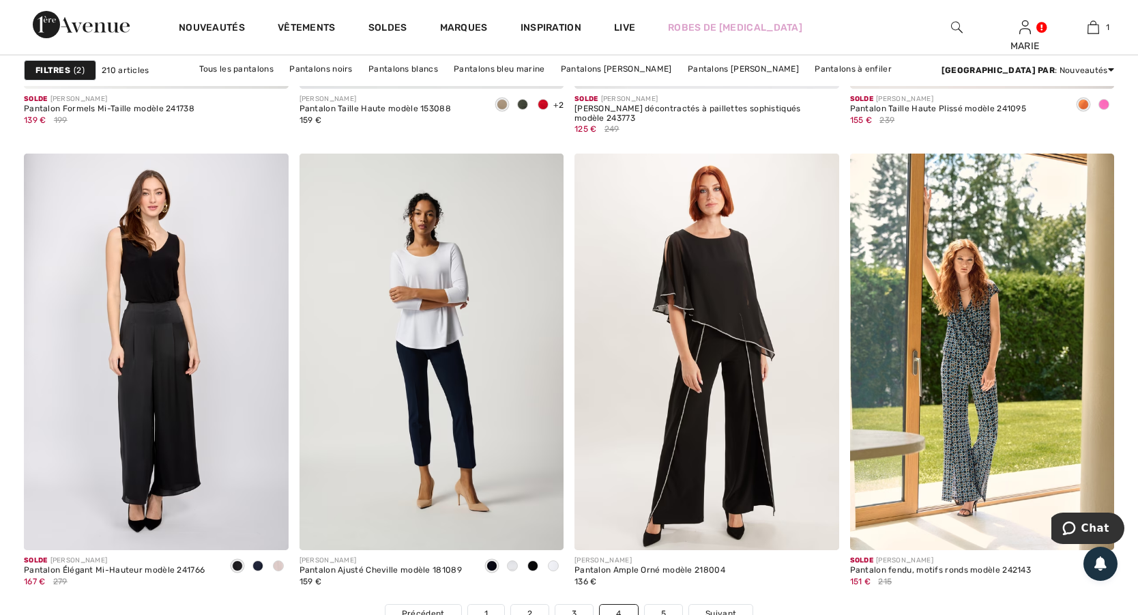
scroll to position [6779, 0]
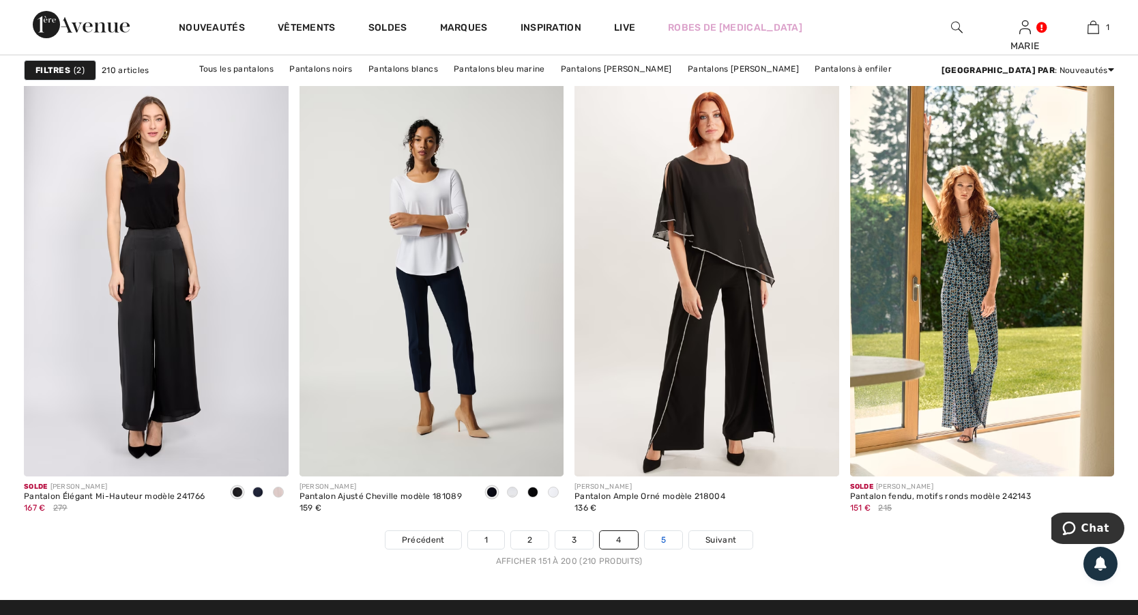
click at [670, 540] on link "5" at bounding box center [664, 540] width 38 height 18
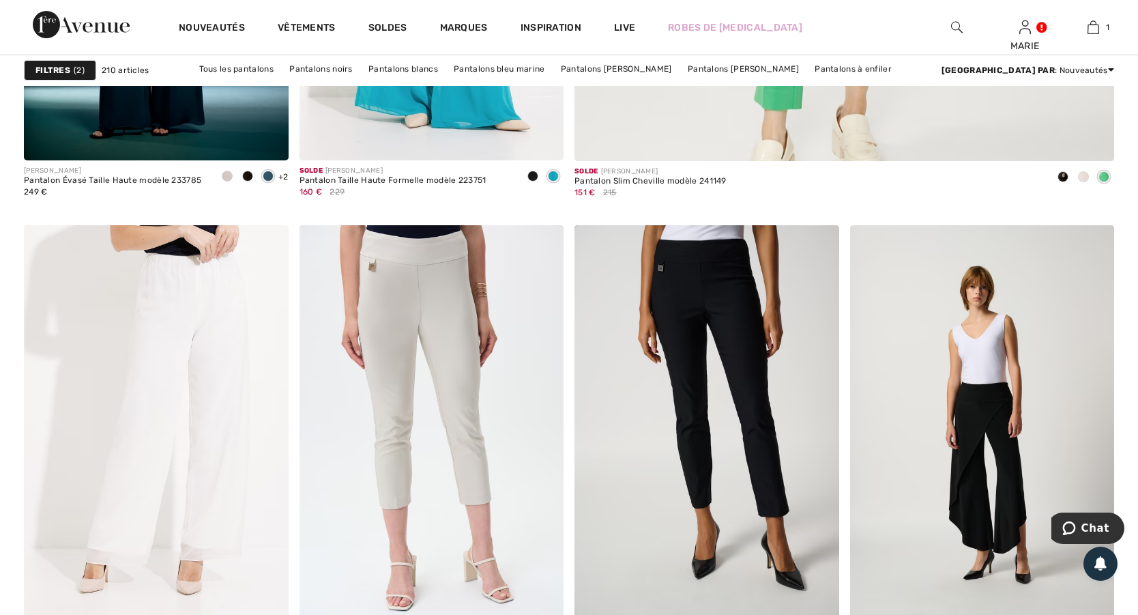
scroll to position [958, 0]
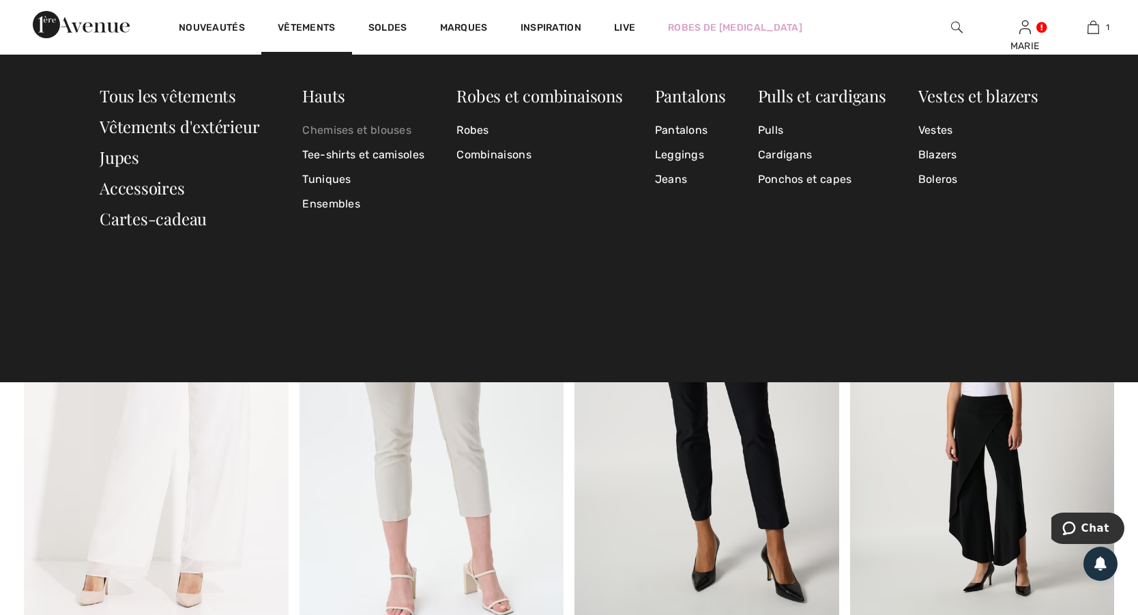
click at [386, 127] on link "Chemises et blouses" at bounding box center [363, 130] width 122 height 25
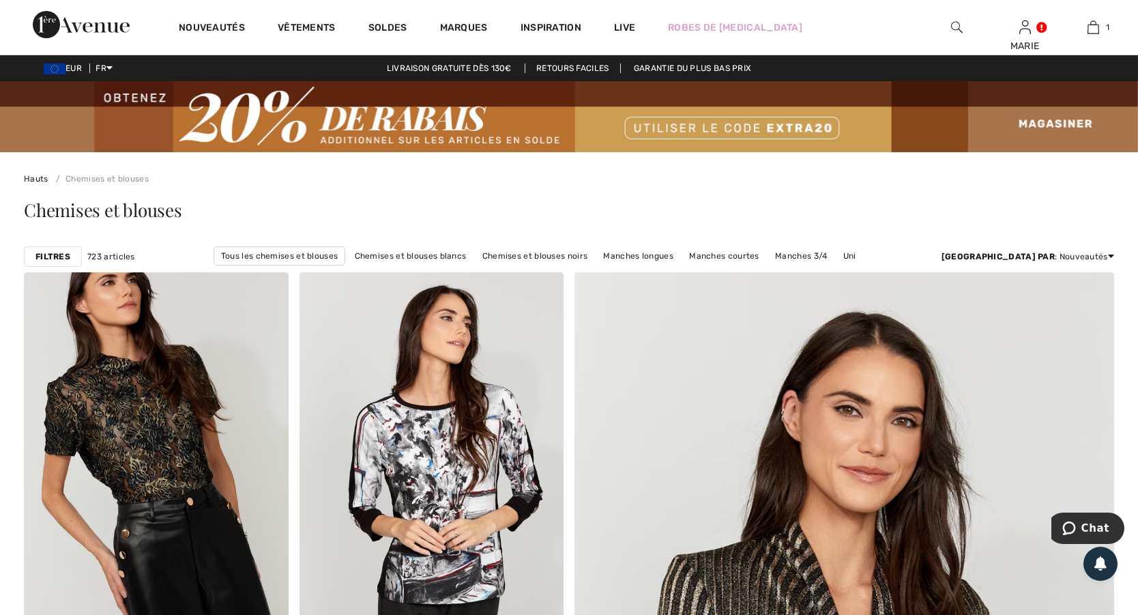
click at [61, 256] on strong "Filtres" at bounding box center [52, 256] width 35 height 12
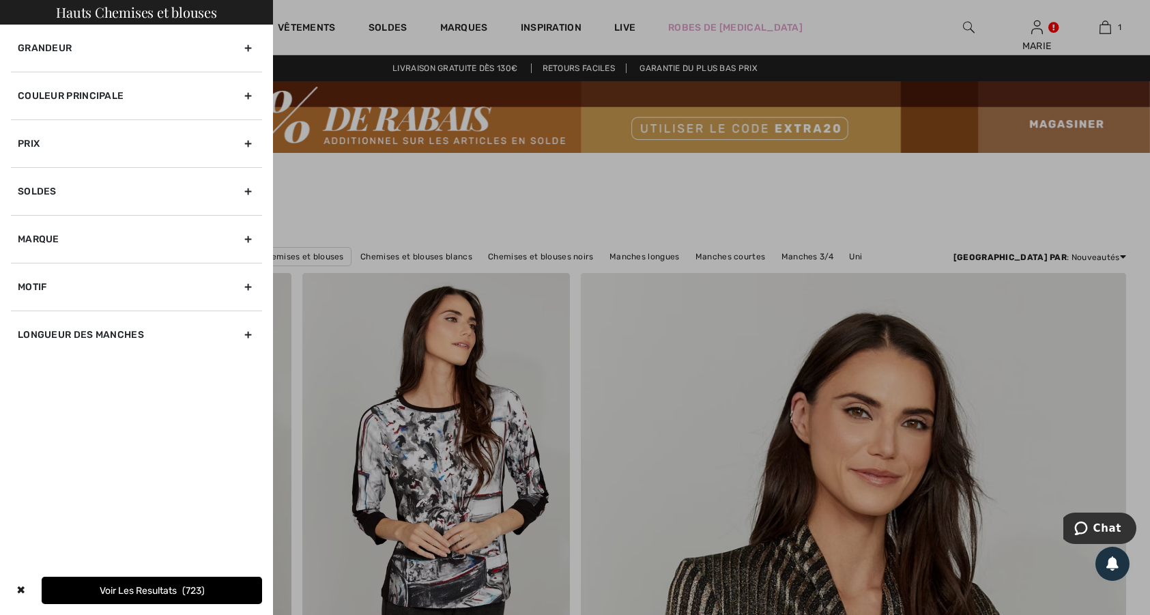
click at [246, 46] on div "Grandeur" at bounding box center [136, 48] width 251 height 47
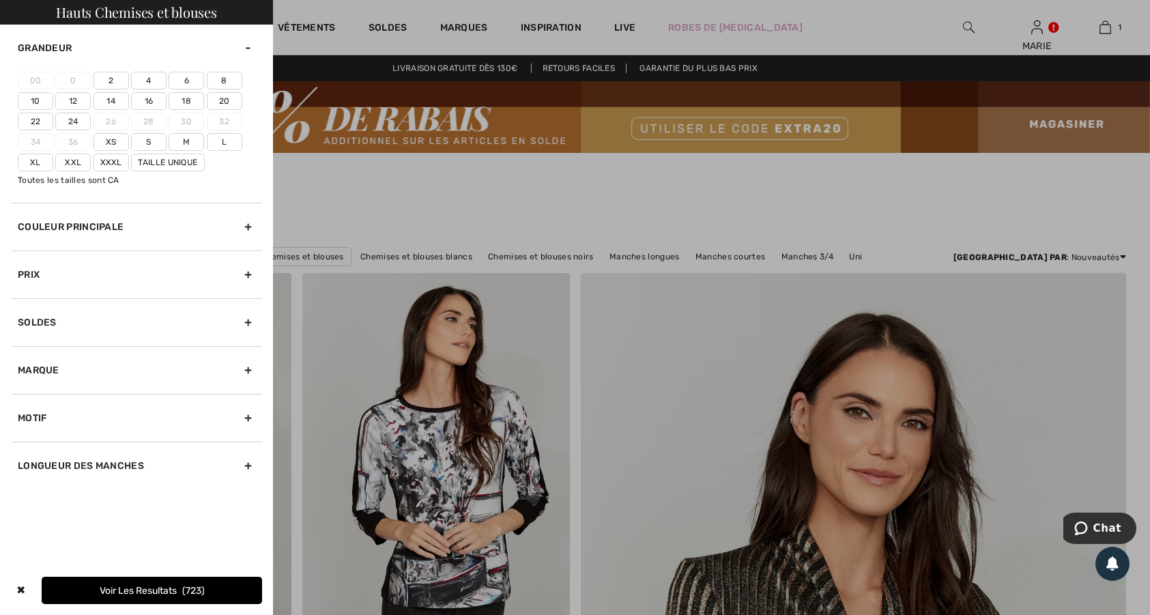
click at [113, 162] on label "Xxxl" at bounding box center [110, 163] width 35 height 18
click at [0, 0] on input"] "Xxxl" at bounding box center [0, 0] width 0 height 0
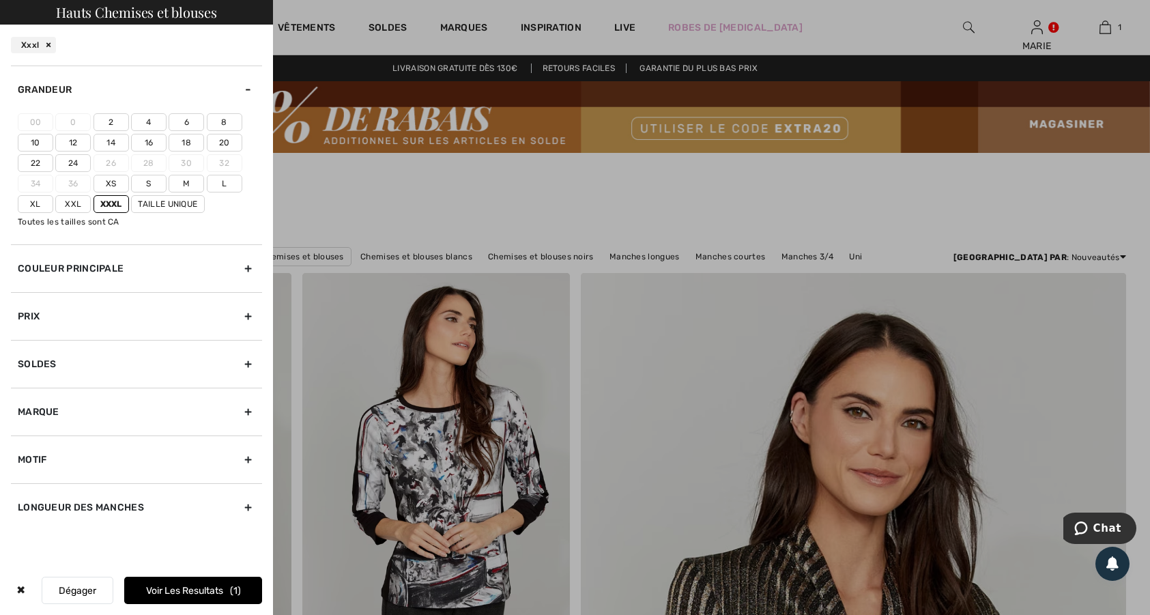
click at [223, 589] on button "Voir les resultats 1" at bounding box center [193, 590] width 138 height 27
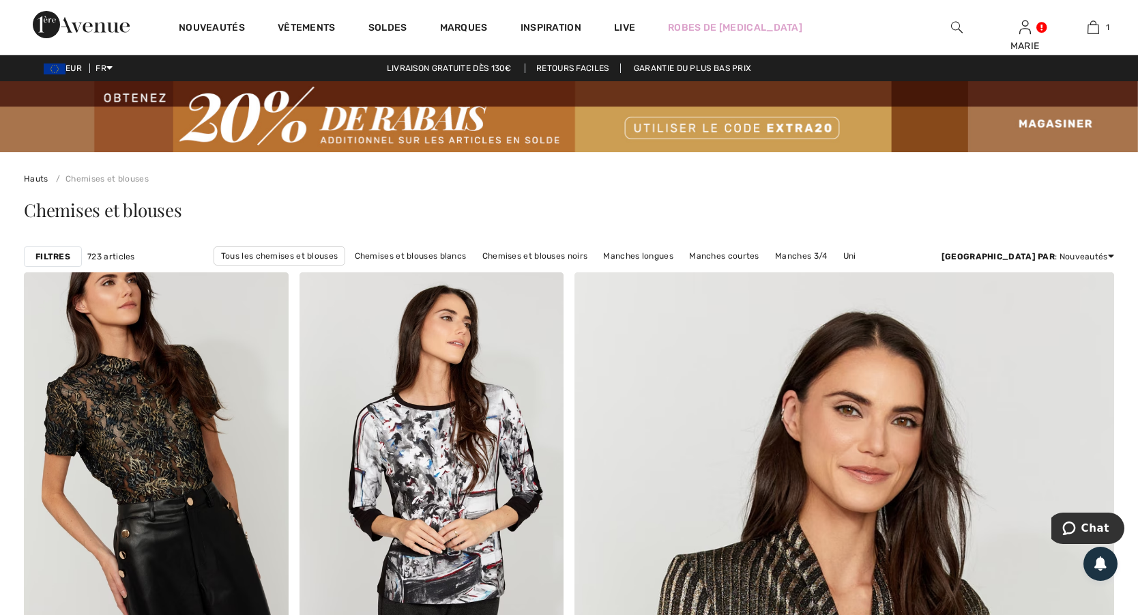
click at [58, 251] on strong "Filtres" at bounding box center [52, 256] width 35 height 12
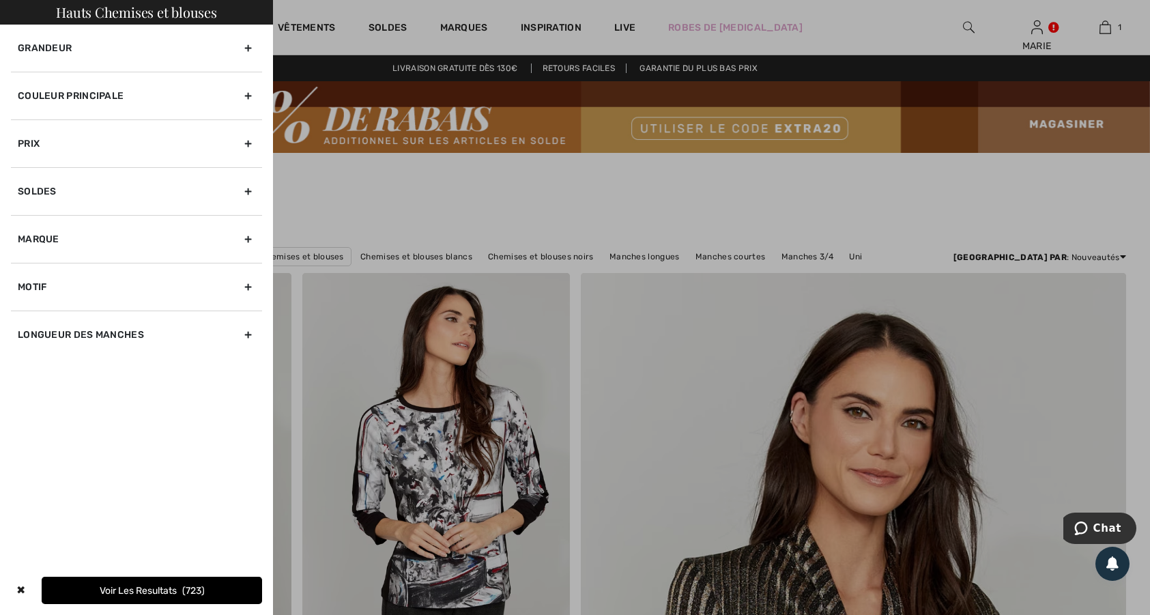
click at [243, 44] on div "Grandeur" at bounding box center [136, 48] width 251 height 47
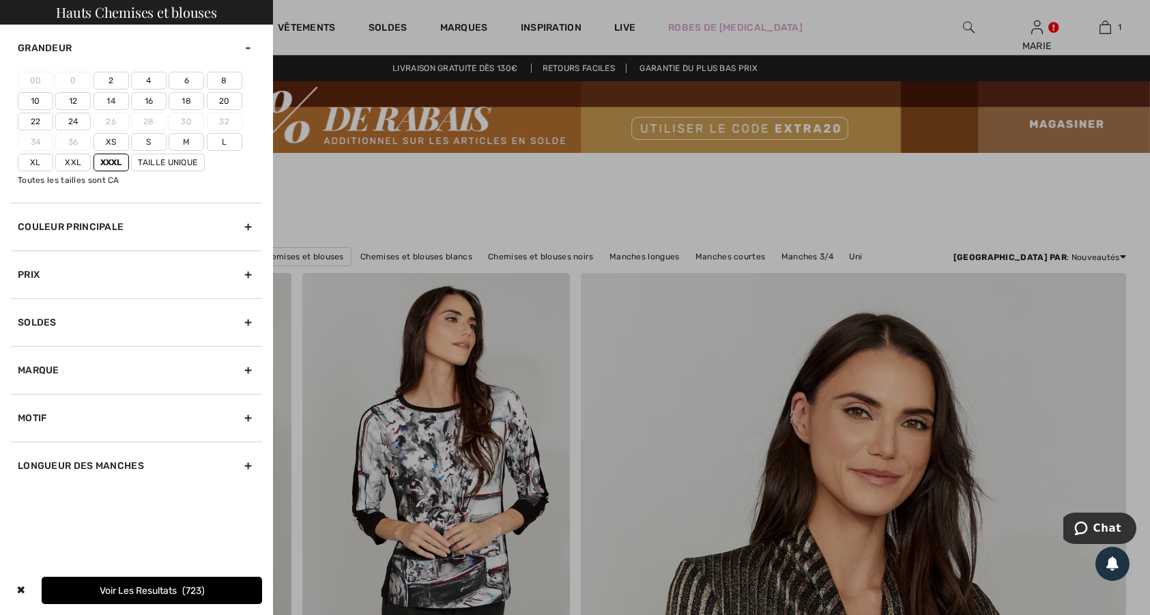
click at [71, 160] on label "Xxl" at bounding box center [72, 163] width 35 height 18
click at [0, 0] on input"] "Xxl" at bounding box center [0, 0] width 0 height 0
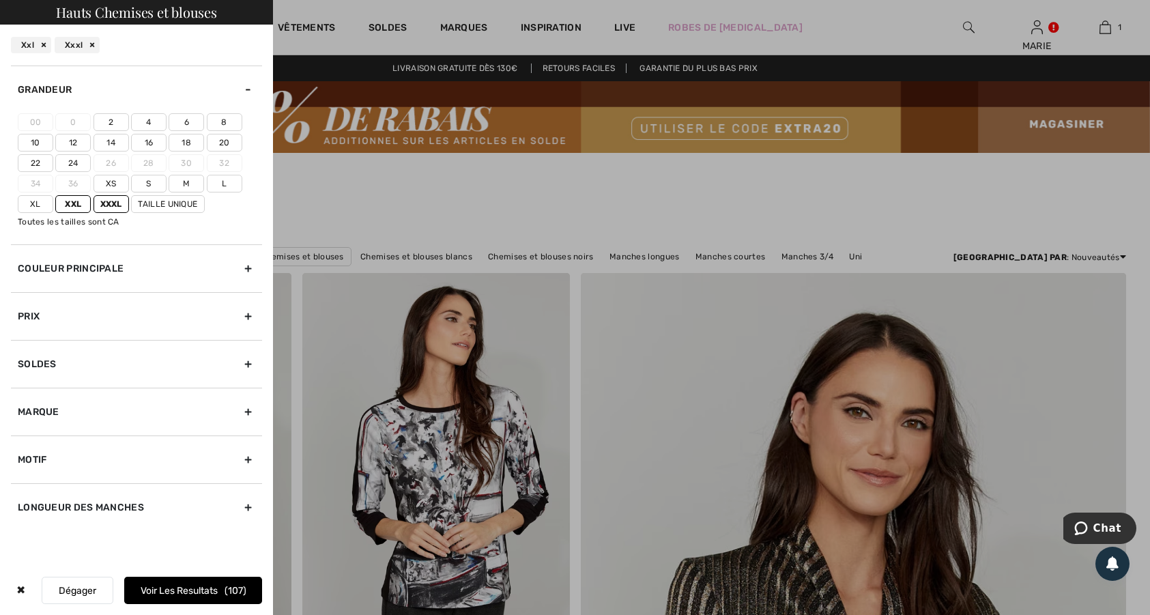
click at [169, 201] on label "Taille Unique" at bounding box center [168, 204] width 74 height 18
click at [0, 0] on input"] "Taille Unique" at bounding box center [0, 0] width 0 height 0
click at [208, 585] on button "Voir les resultats 109" at bounding box center [193, 590] width 138 height 27
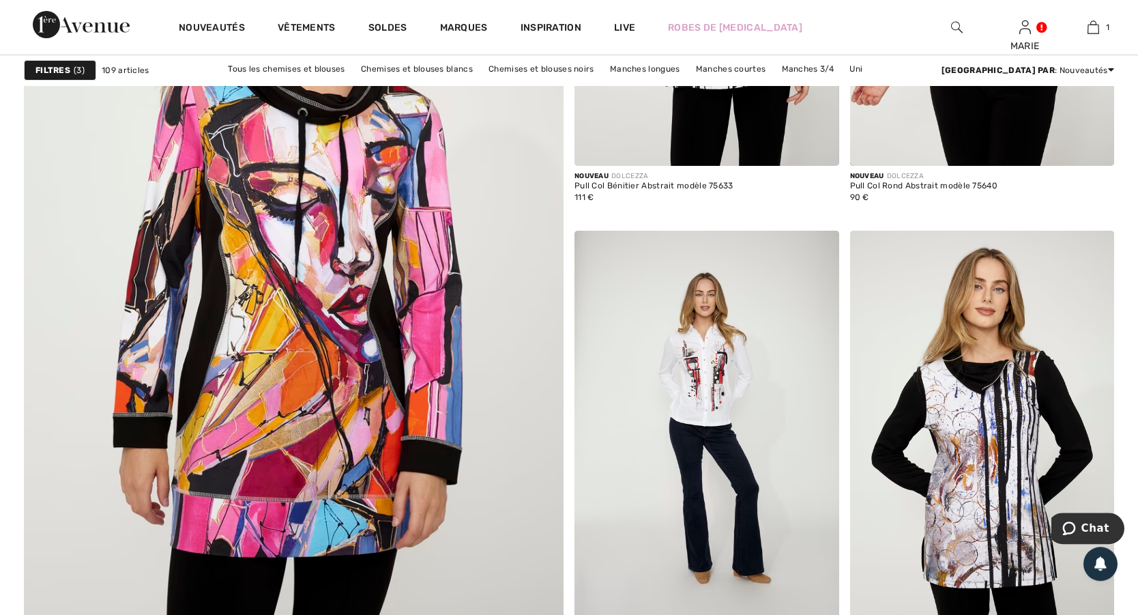
scroll to position [4200, 0]
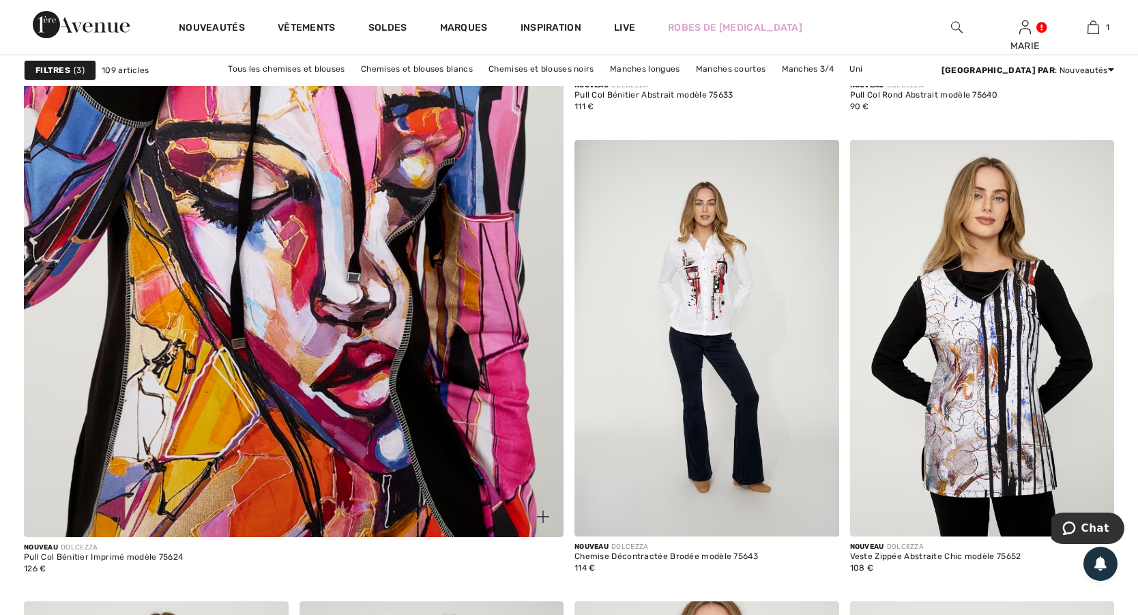
click at [318, 309] on img at bounding box center [293, 165] width 647 height 972
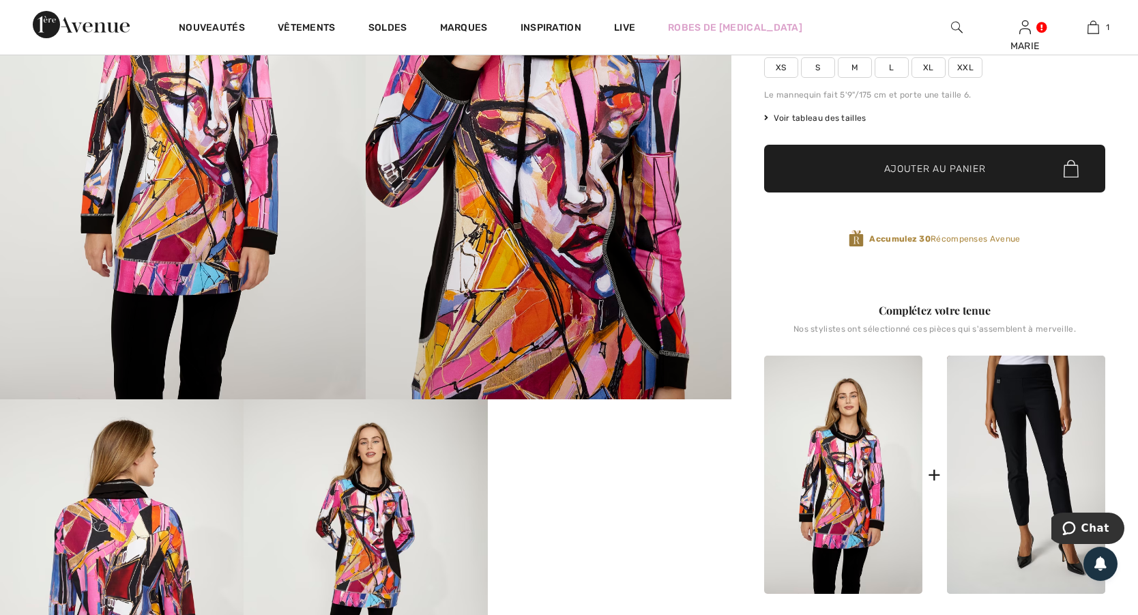
scroll to position [147, 0]
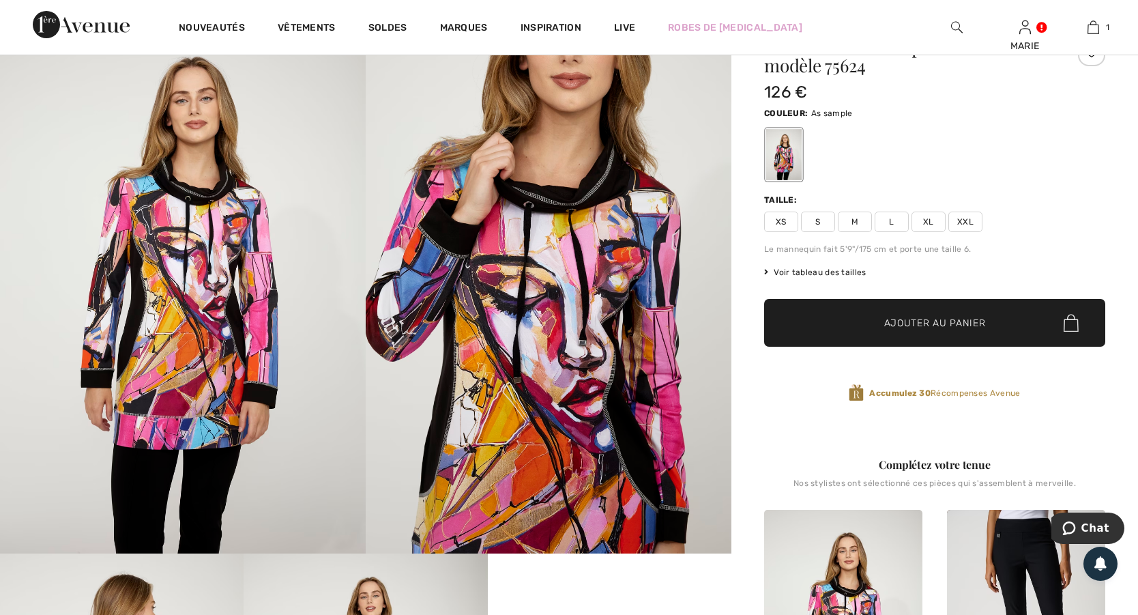
click at [961, 218] on span "XXL" at bounding box center [965, 222] width 34 height 20
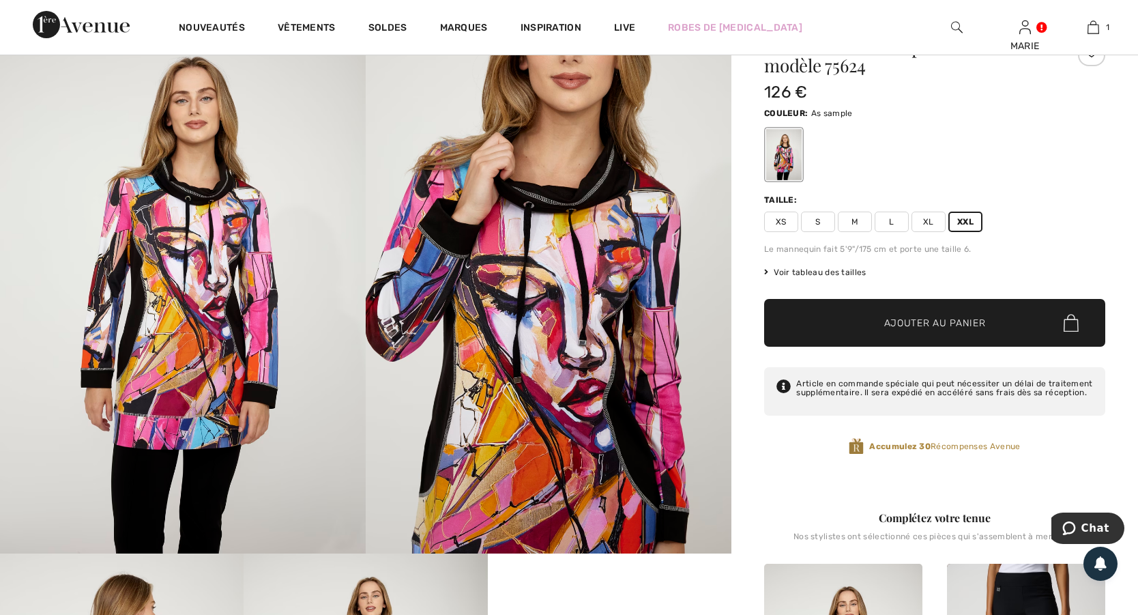
click at [961, 322] on span "Ajouter au panier" at bounding box center [935, 323] width 102 height 14
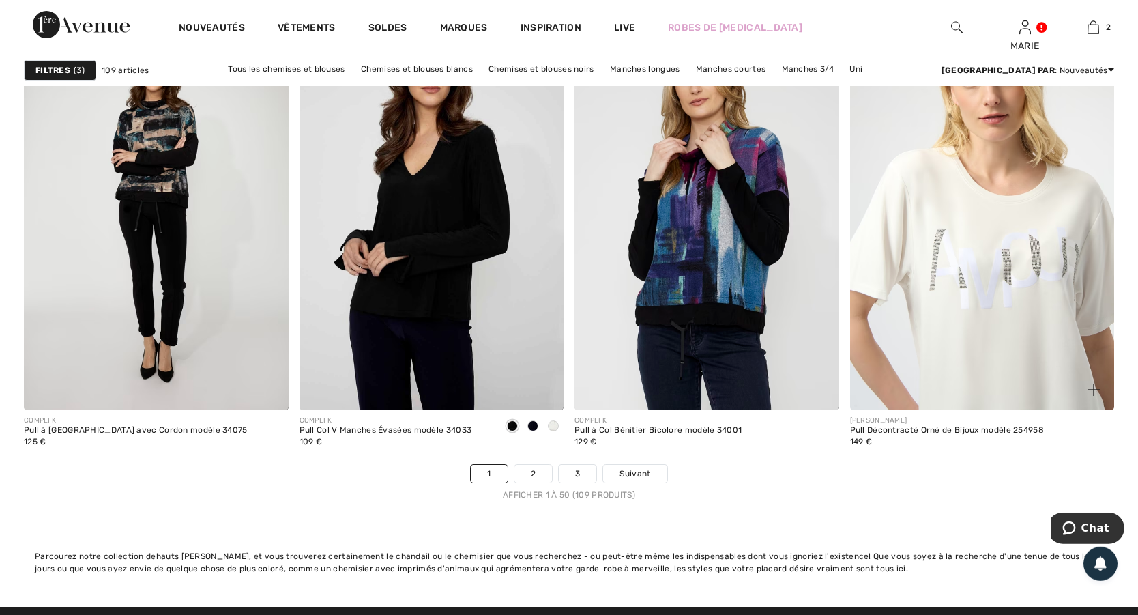
scroll to position [7000, 0]
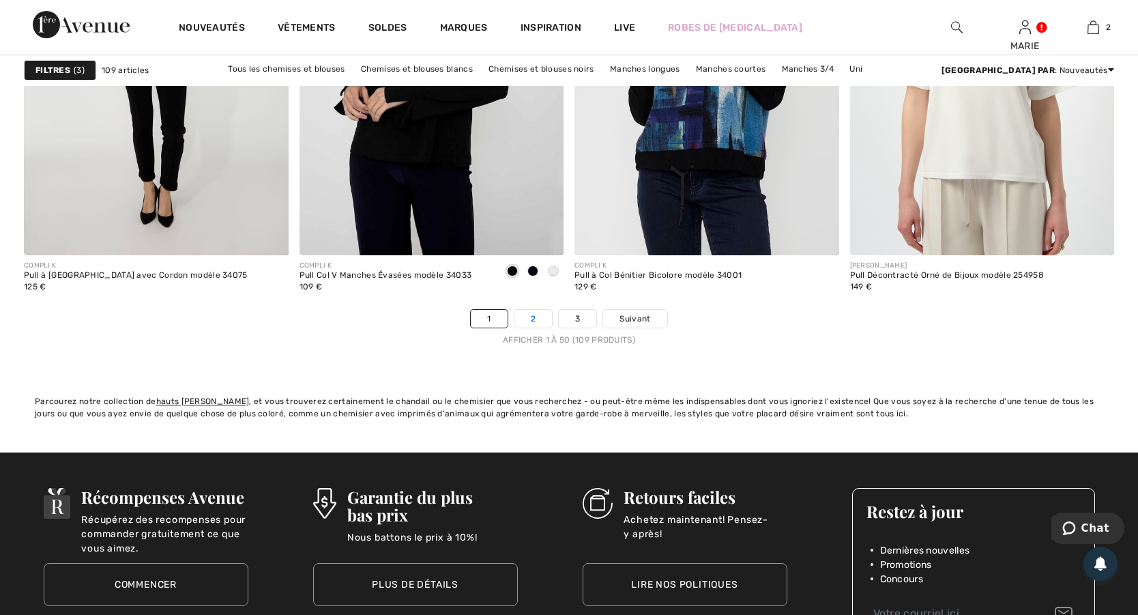
click at [538, 316] on link "2" at bounding box center [533, 319] width 38 height 18
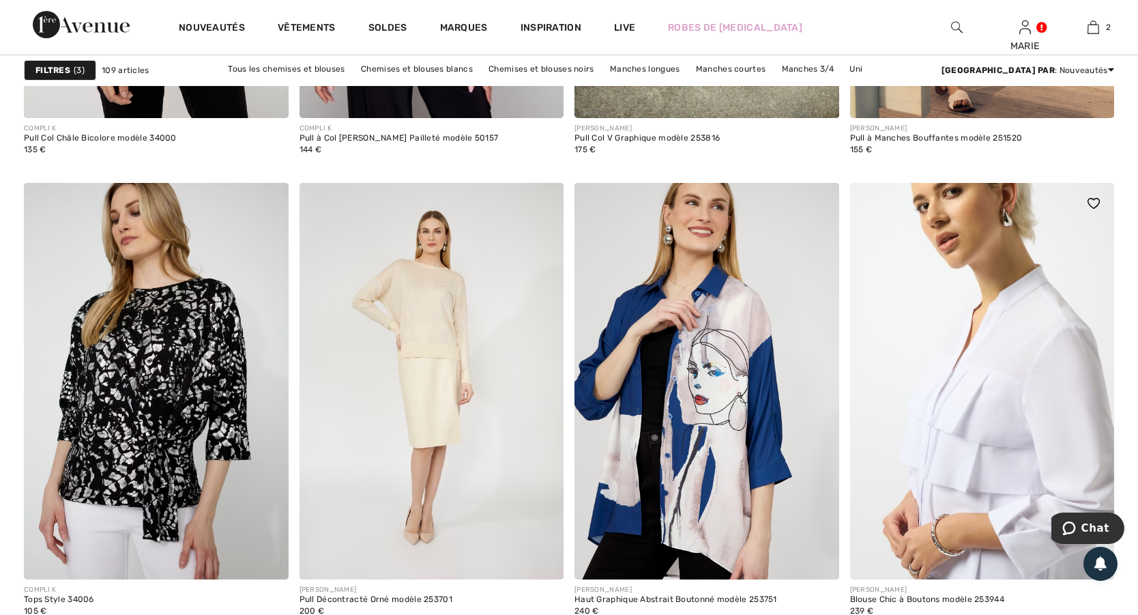
scroll to position [1547, 0]
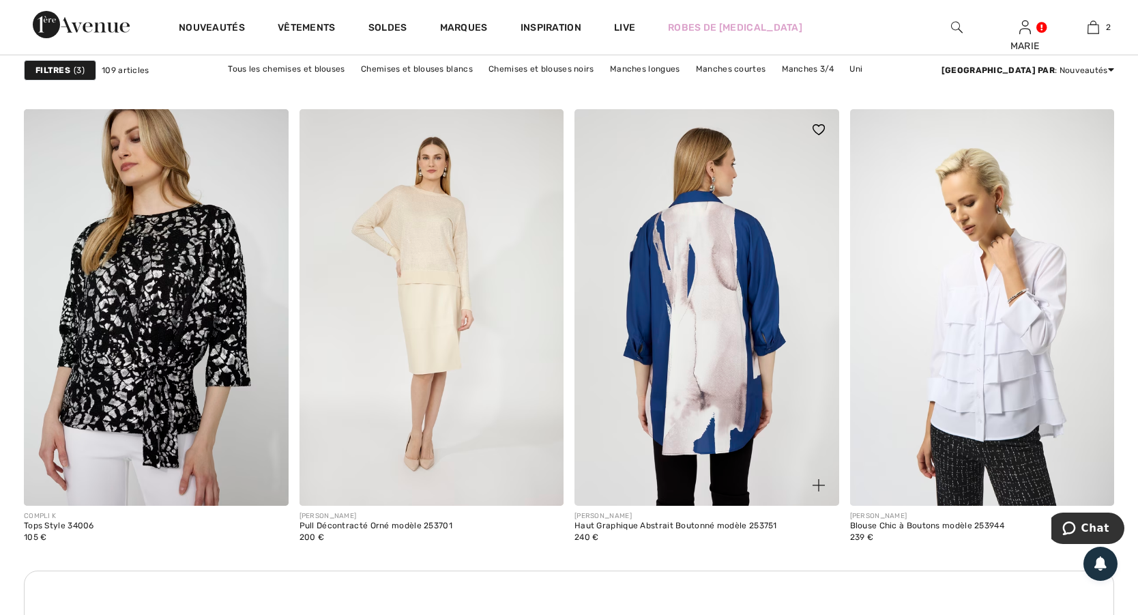
click at [693, 306] on img at bounding box center [706, 307] width 265 height 396
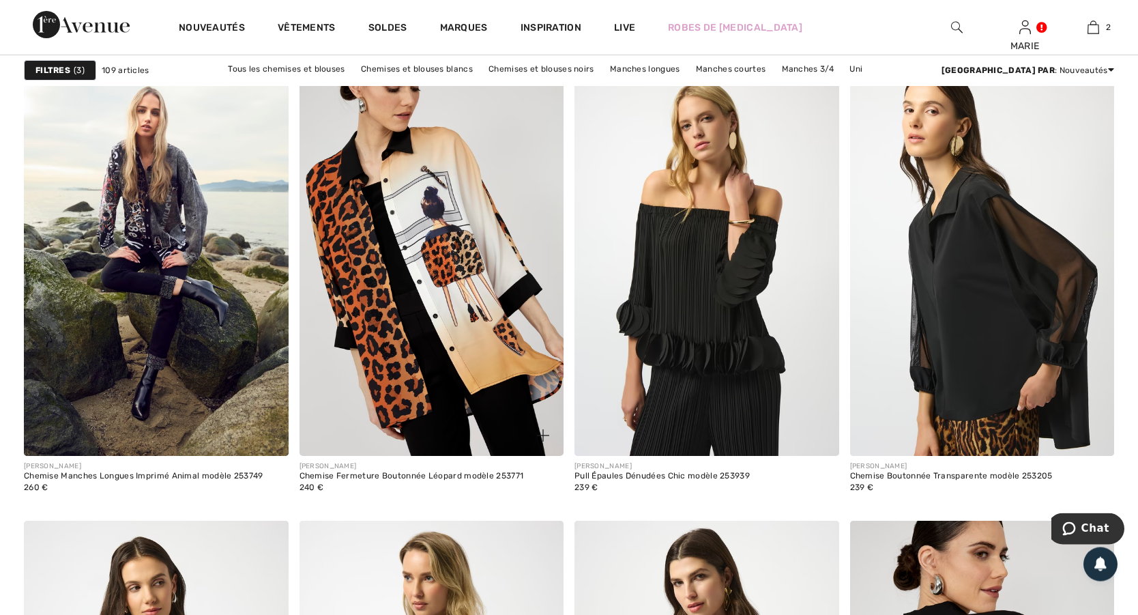
scroll to position [2726, 0]
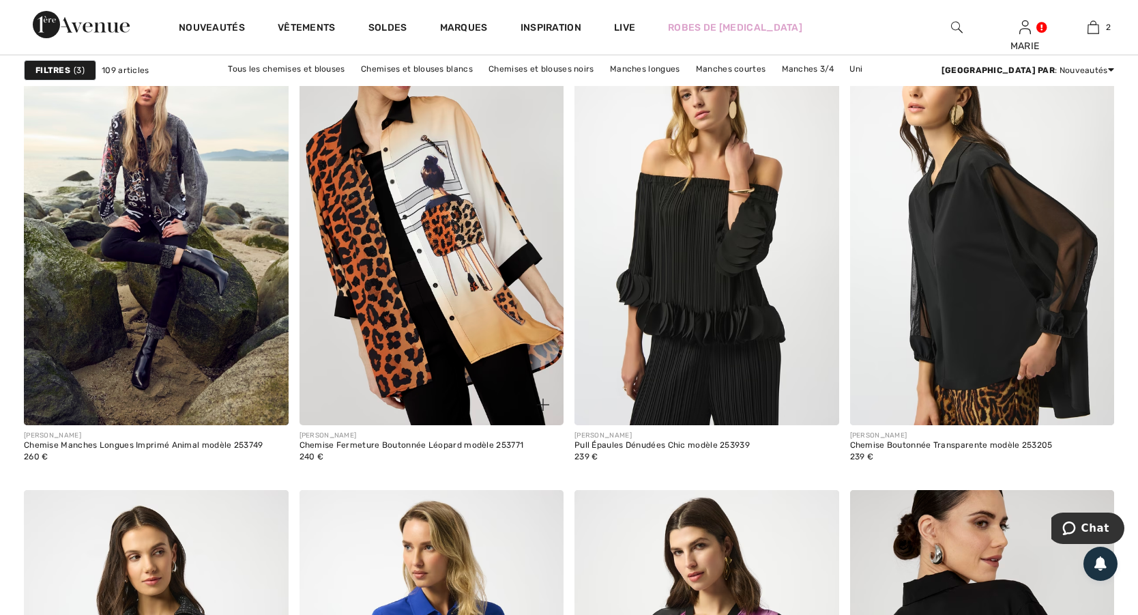
click at [461, 263] on img at bounding box center [432, 227] width 265 height 396
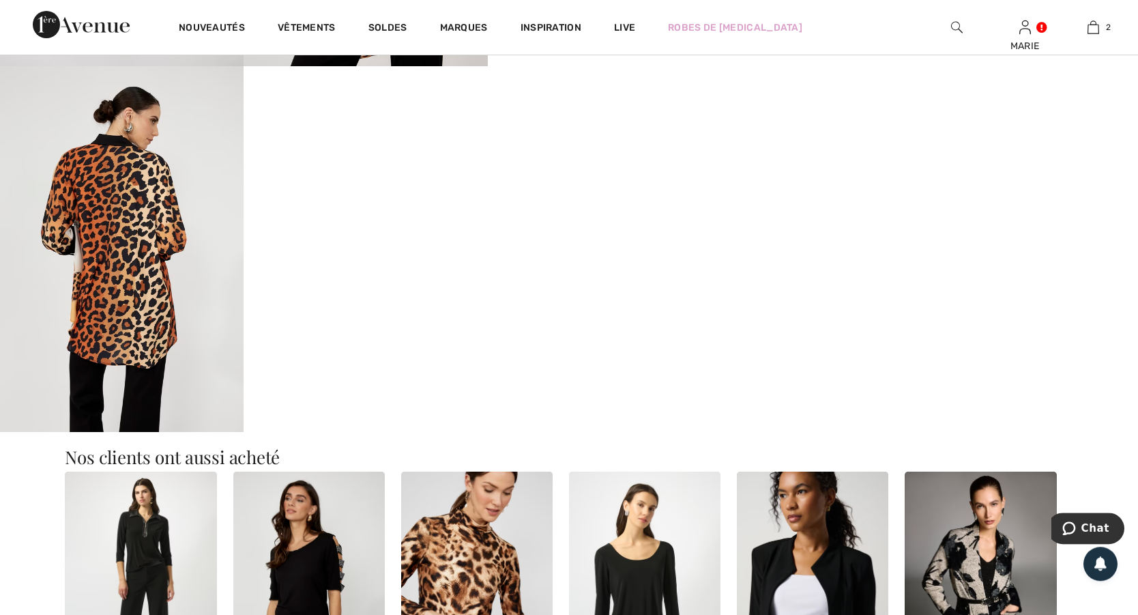
scroll to position [958, 0]
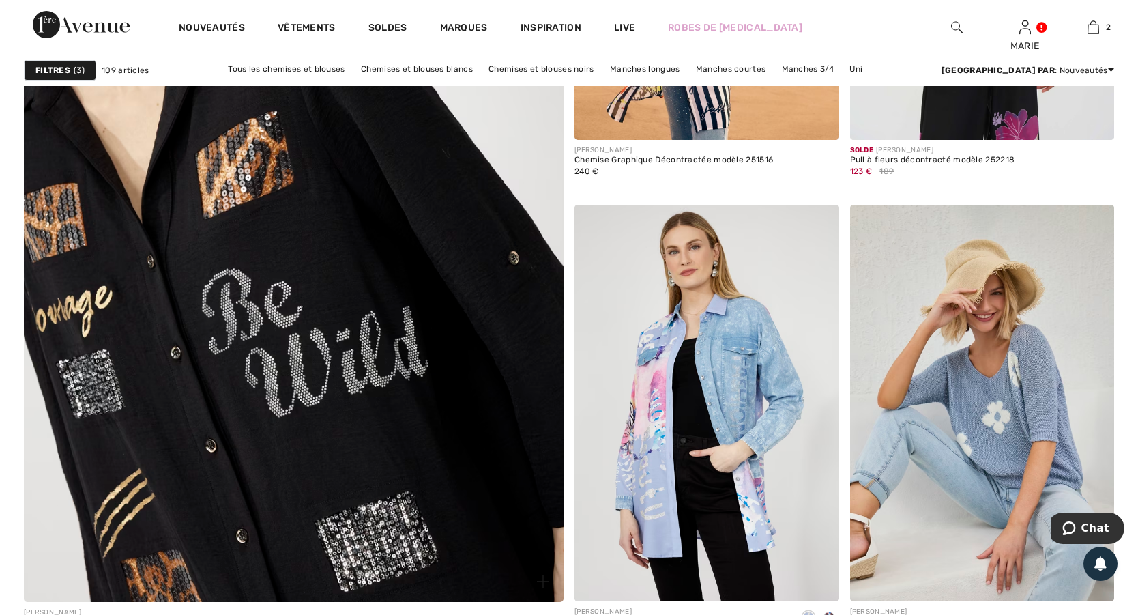
scroll to position [4200, 0]
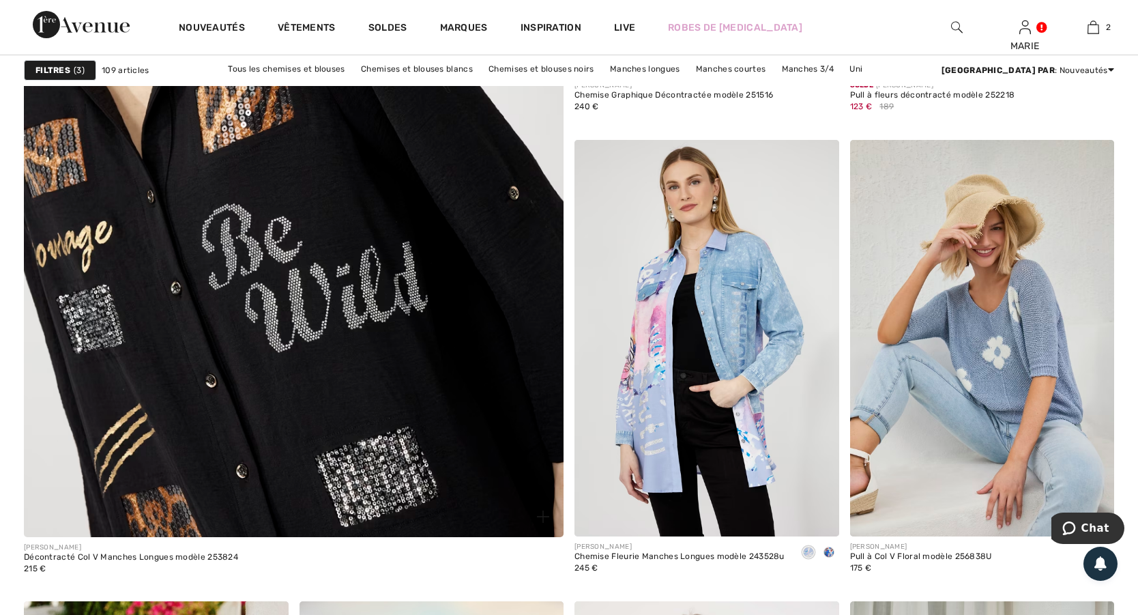
click at [362, 289] on img at bounding box center [293, 165] width 647 height 972
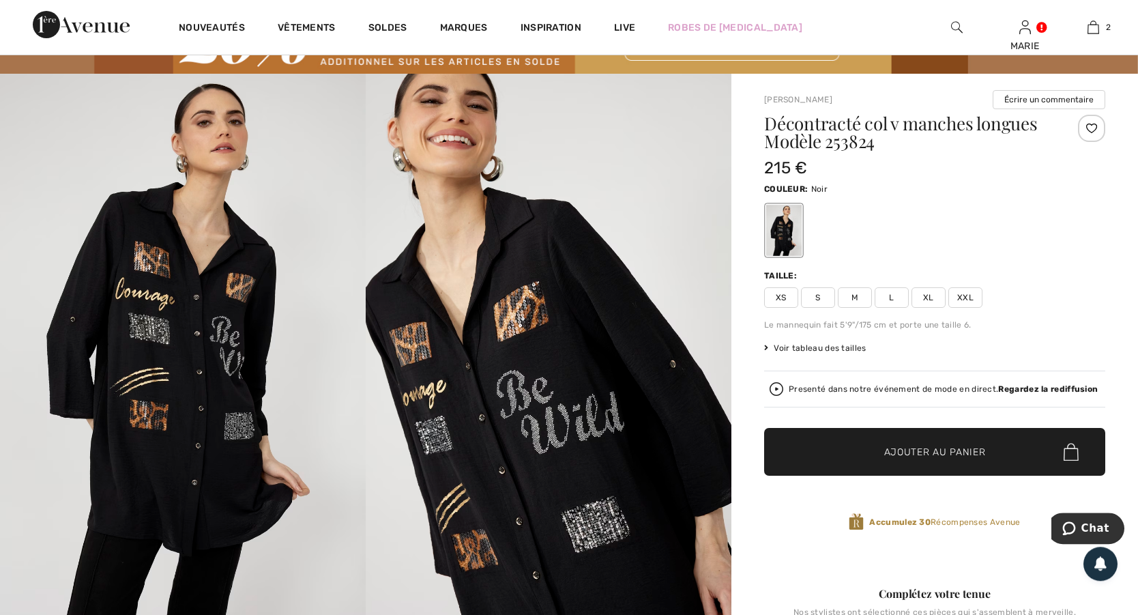
scroll to position [74, 0]
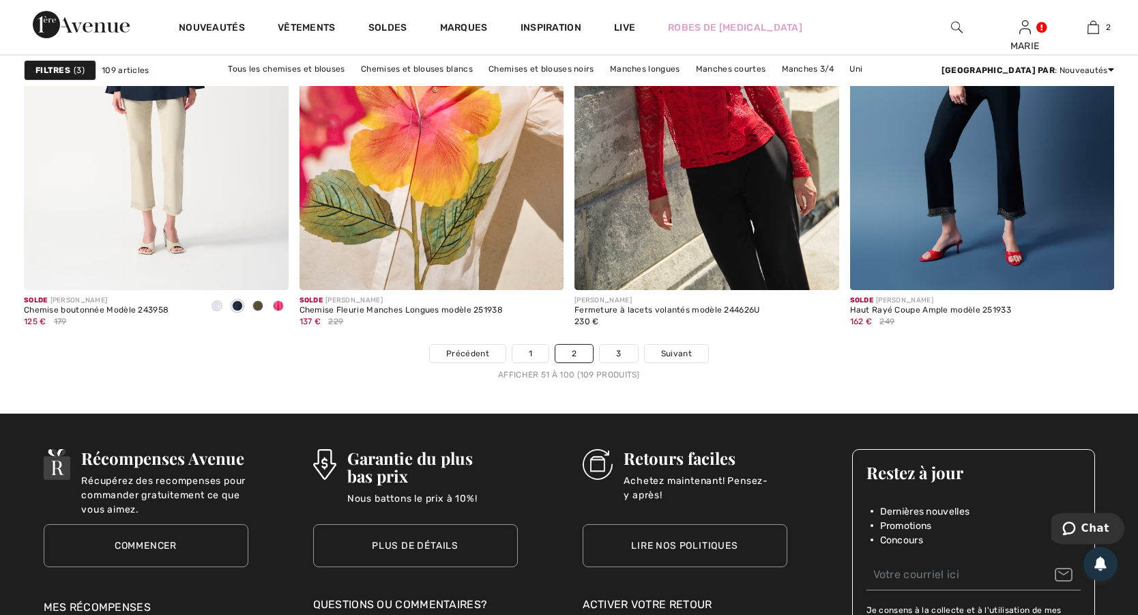
scroll to position [7074, 0]
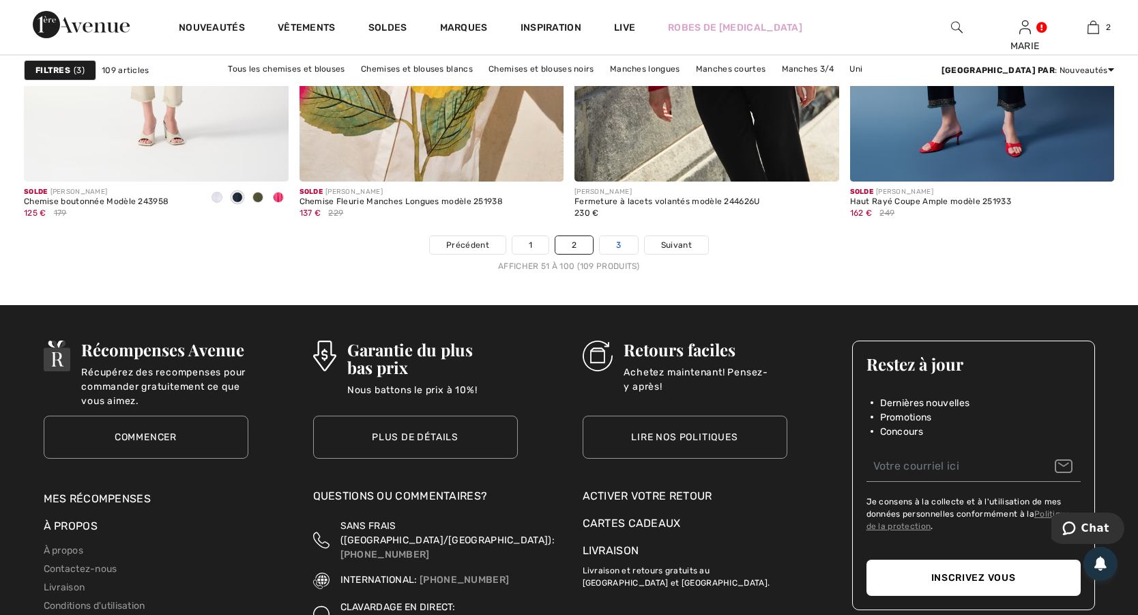
click at [621, 245] on link "3" at bounding box center [619, 245] width 38 height 18
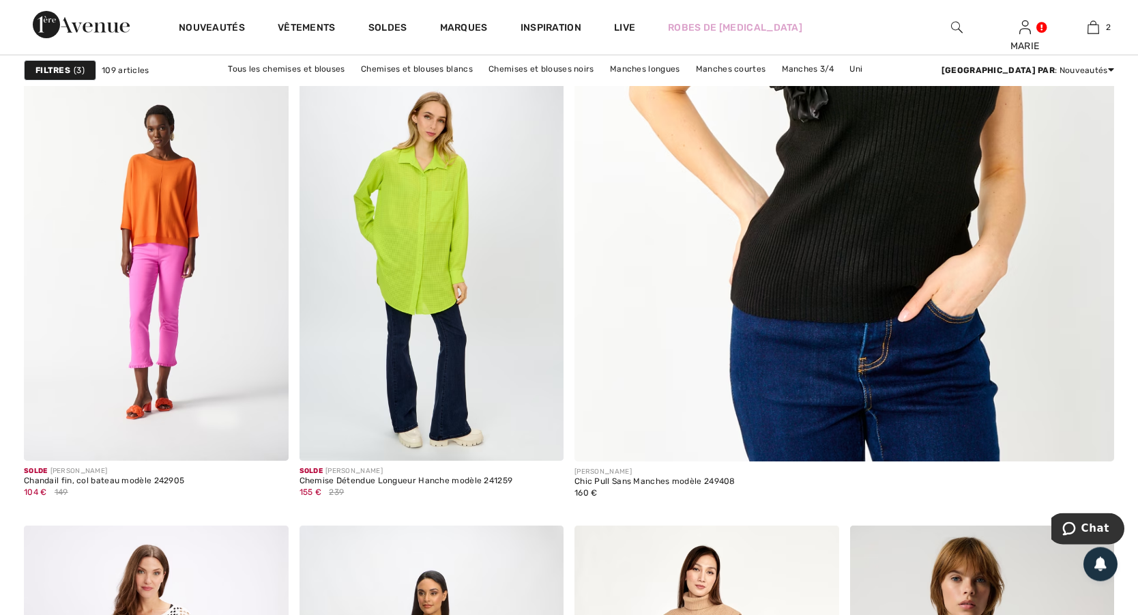
scroll to position [737, 0]
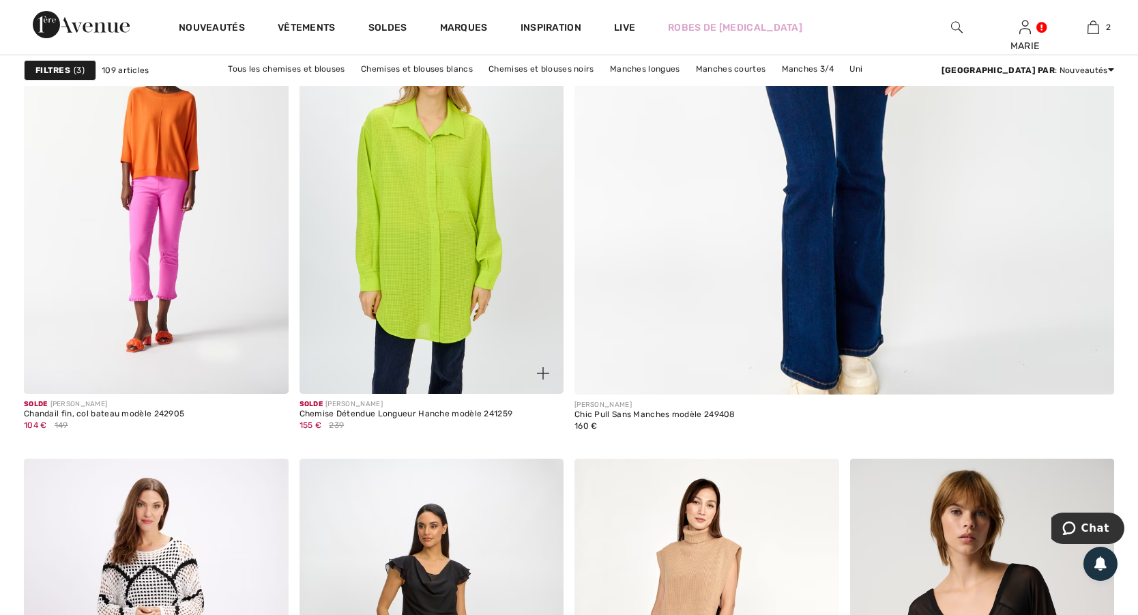
click at [435, 203] on img at bounding box center [432, 195] width 265 height 396
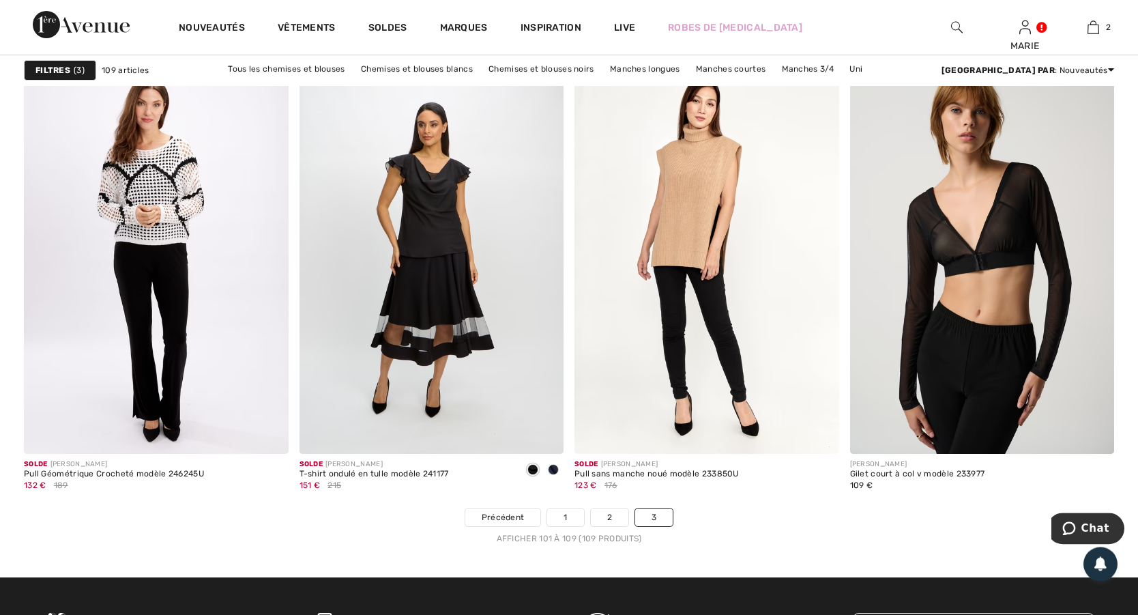
scroll to position [1032, 0]
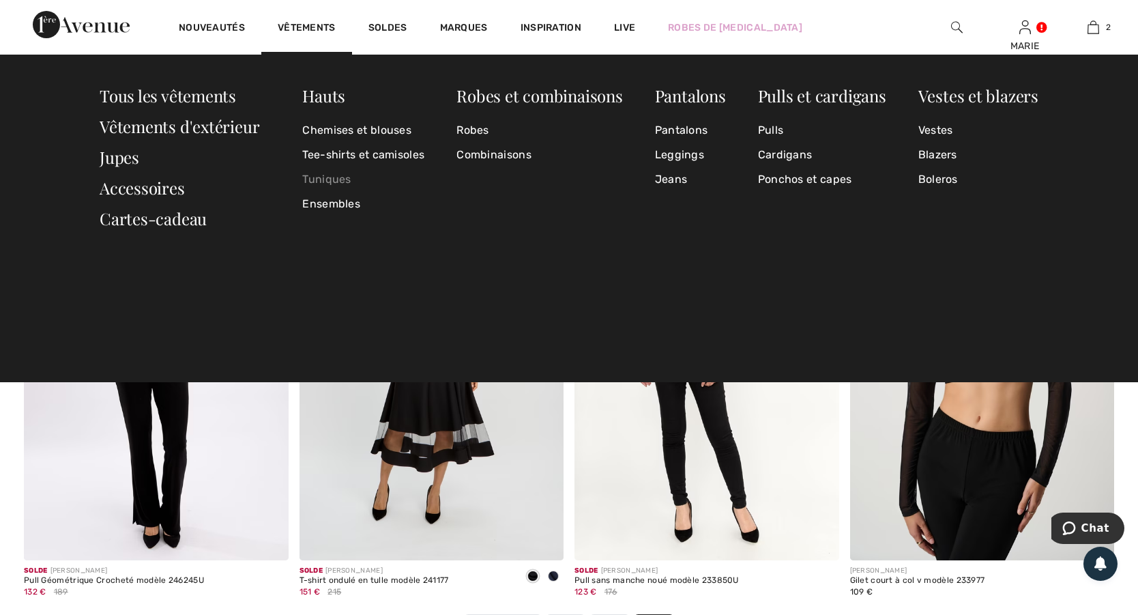
click at [343, 175] on link "Tuniques" at bounding box center [363, 179] width 122 height 25
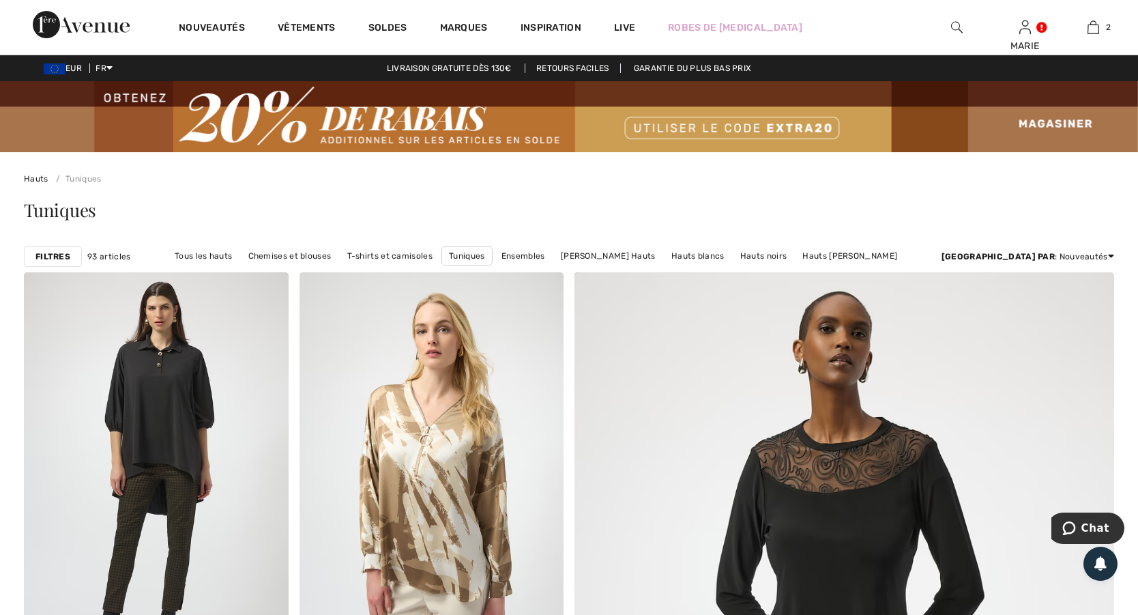
click at [70, 254] on strong "Filtres" at bounding box center [52, 256] width 35 height 12
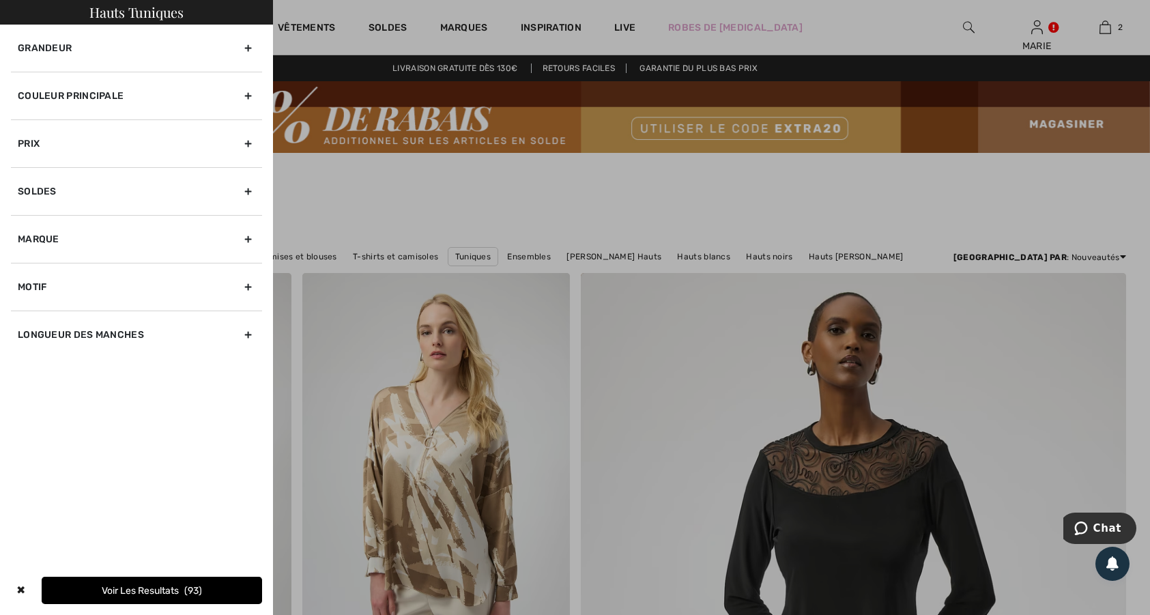
click at [248, 47] on div "Grandeur" at bounding box center [136, 48] width 251 height 47
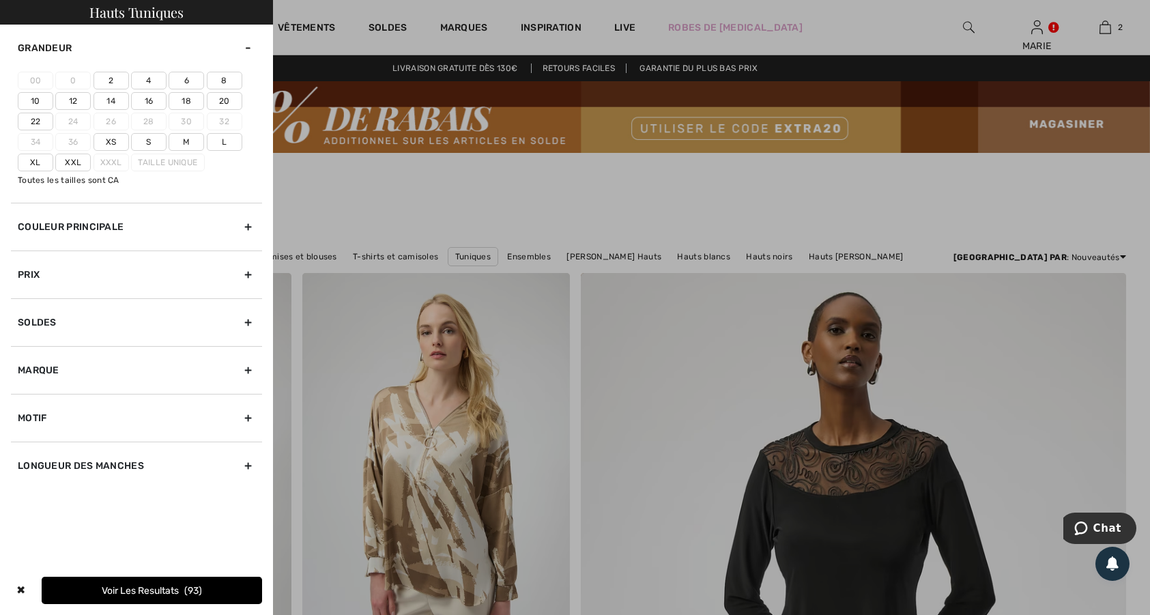
click at [84, 163] on label "Xxl" at bounding box center [72, 163] width 35 height 18
click at [0, 0] on input"] "Xxl" at bounding box center [0, 0] width 0 height 0
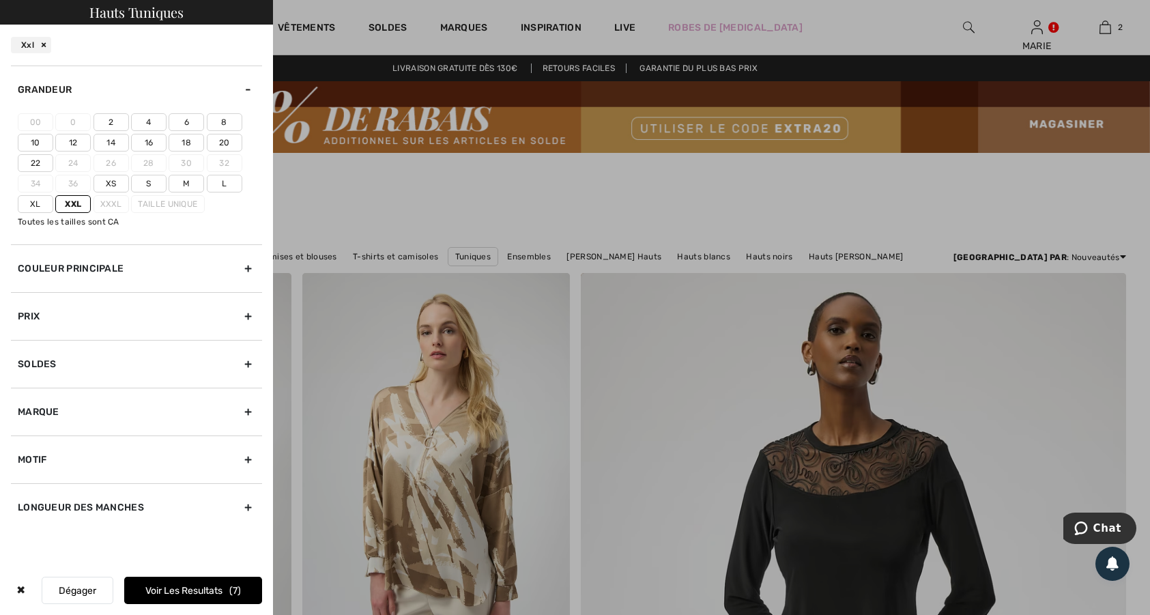
click at [218, 584] on button "Voir les resultats 7" at bounding box center [193, 590] width 138 height 27
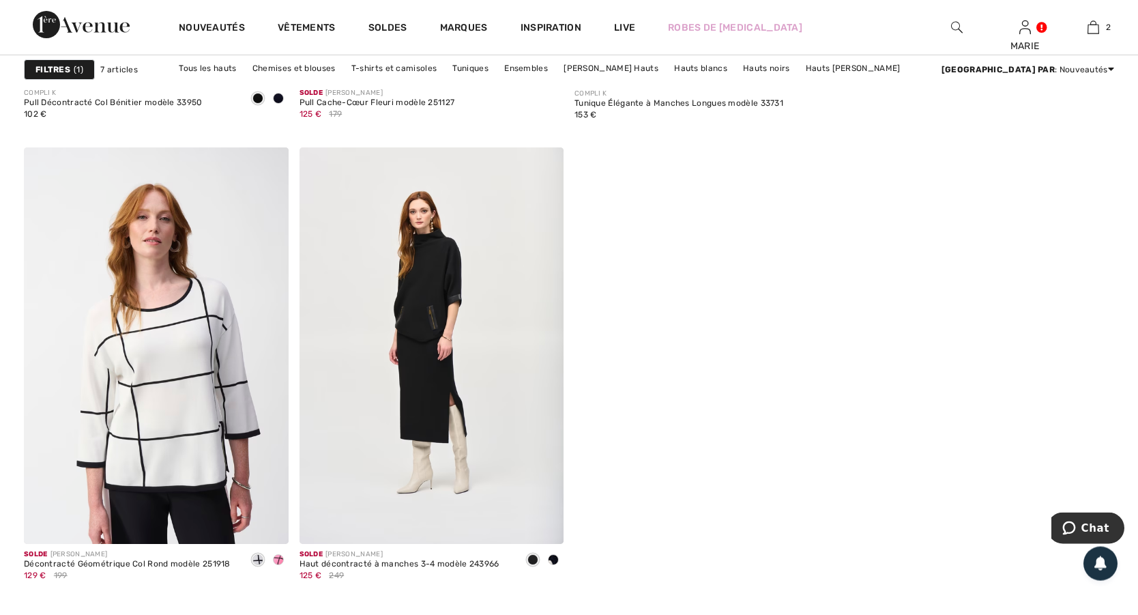
scroll to position [1179, 0]
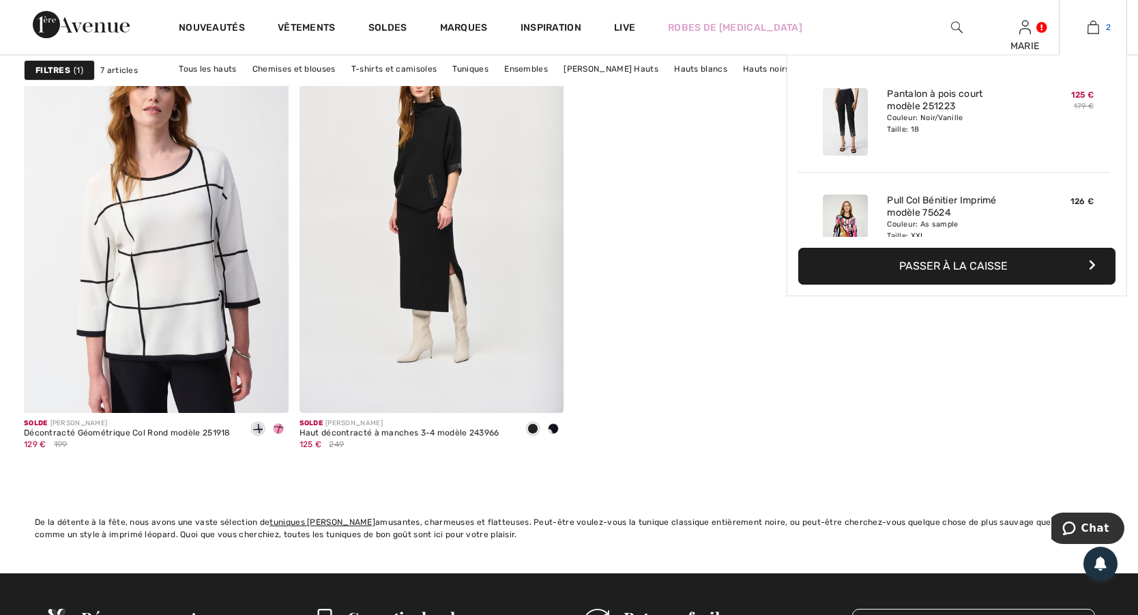
click at [1095, 30] on img at bounding box center [1094, 27] width 12 height 16
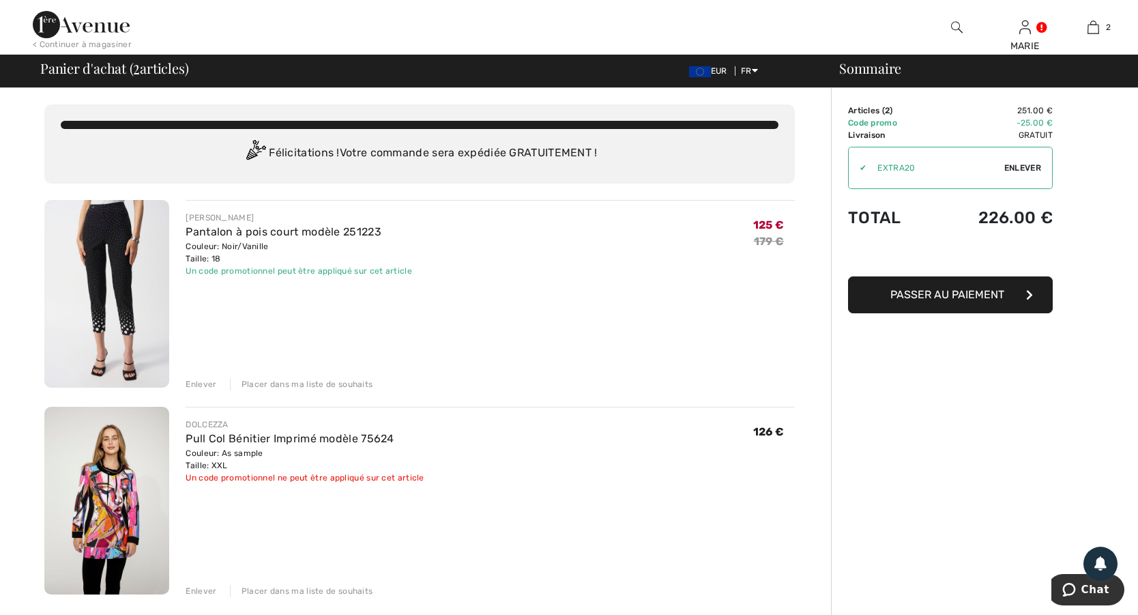
click at [109, 516] on img at bounding box center [106, 501] width 125 height 188
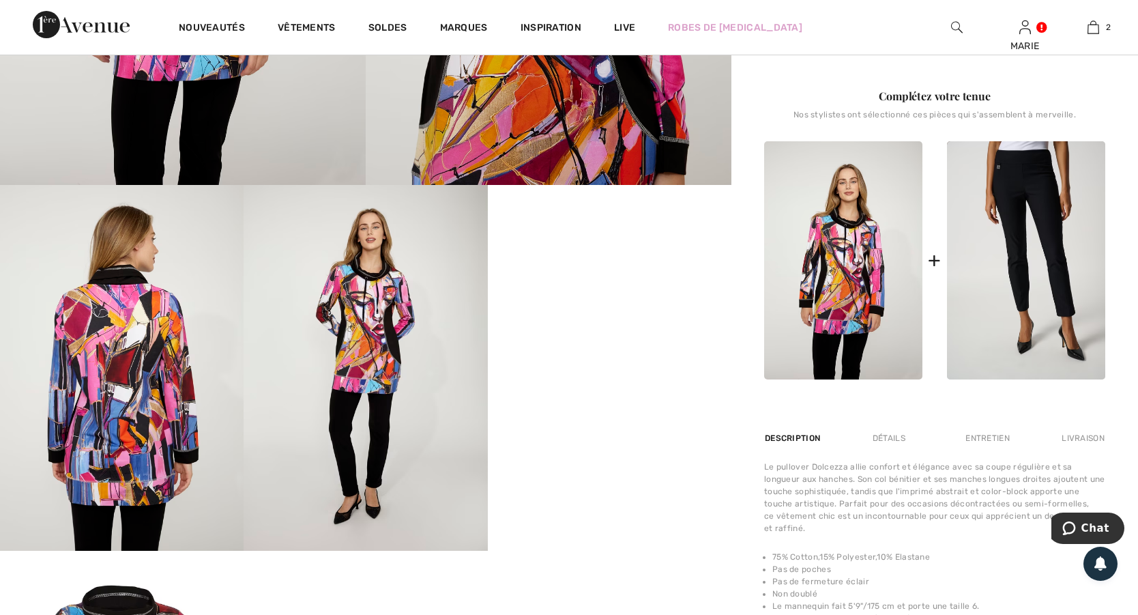
scroll to position [589, 0]
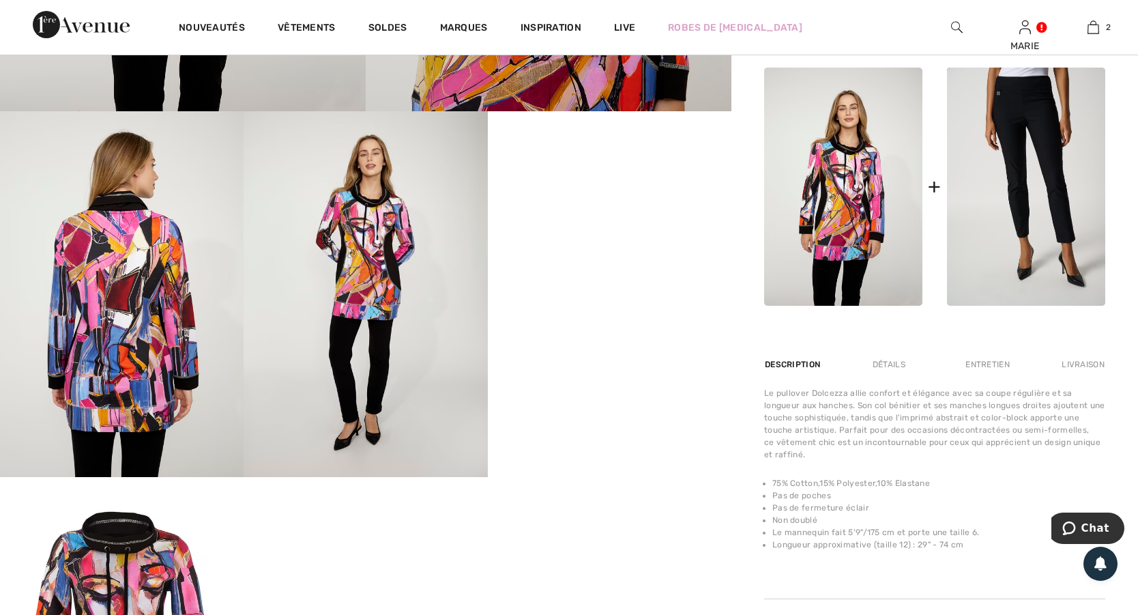
click at [630, 553] on div "Your browser does not support the video tag." at bounding box center [365, 203] width 731 height 1280
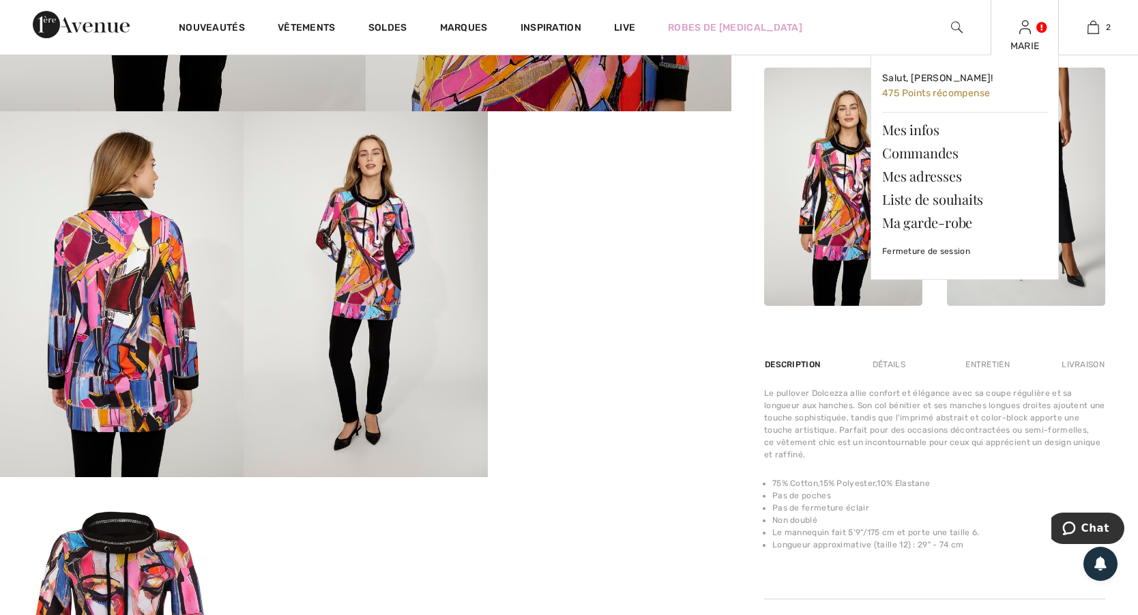
click at [1022, 38] on div "MARIE Salut, MARIE! 475 Points récompense Mes infos Commandes Mes adresses List…" at bounding box center [1025, 27] width 68 height 55
click at [911, 78] on span "Salut, [PERSON_NAME]!" at bounding box center [937, 78] width 111 height 12
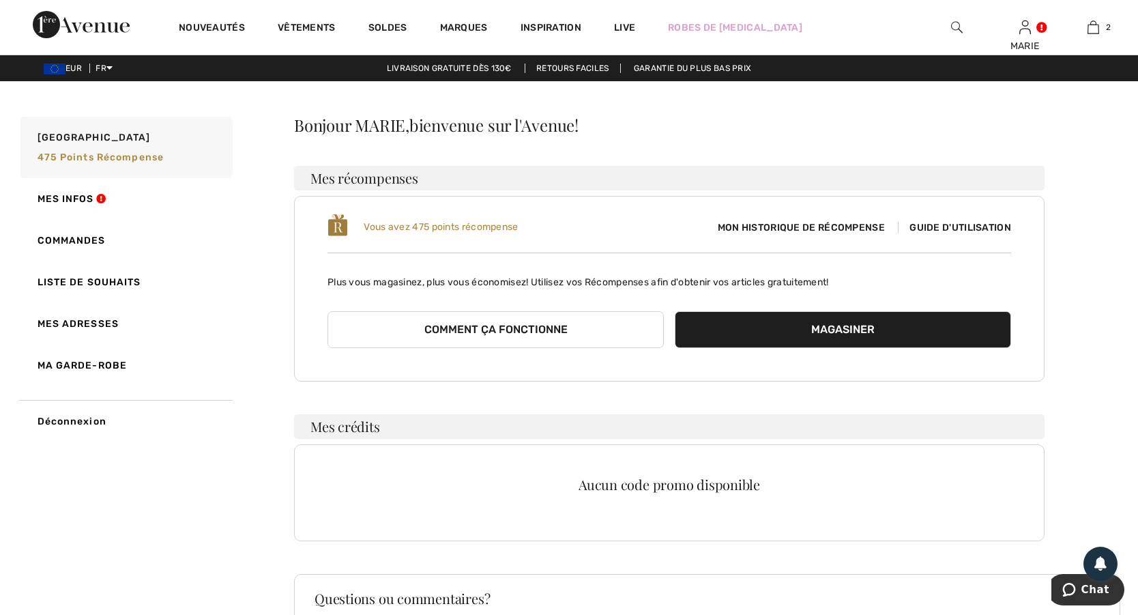
click at [534, 323] on button "Comment ça fonctionne" at bounding box center [495, 329] width 336 height 37
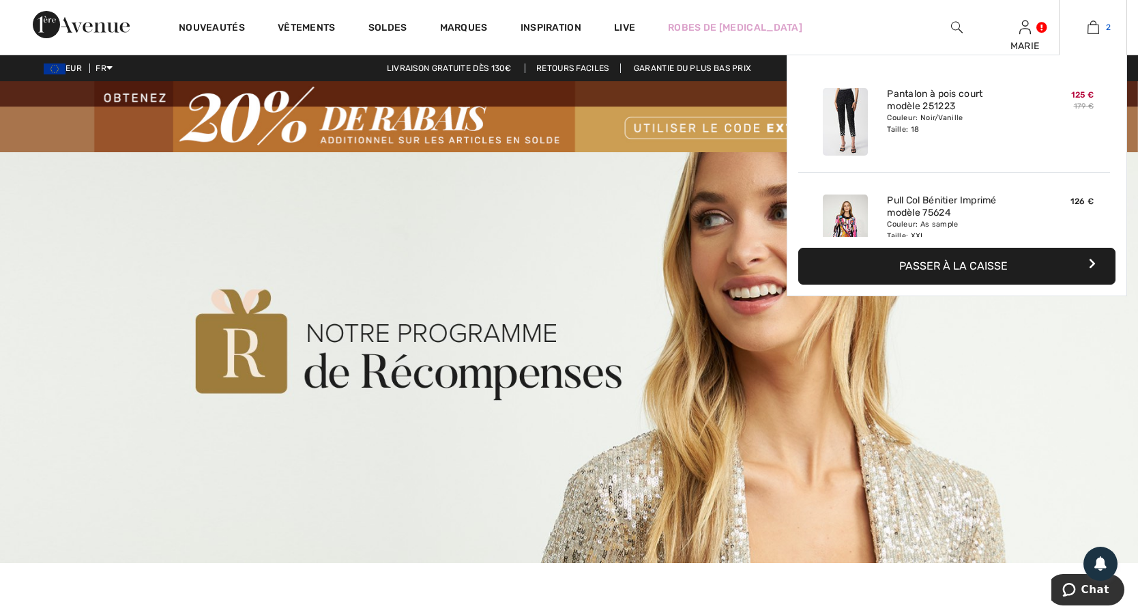
click at [1088, 28] on img at bounding box center [1094, 27] width 12 height 16
